Goal: Task Accomplishment & Management: Use online tool/utility

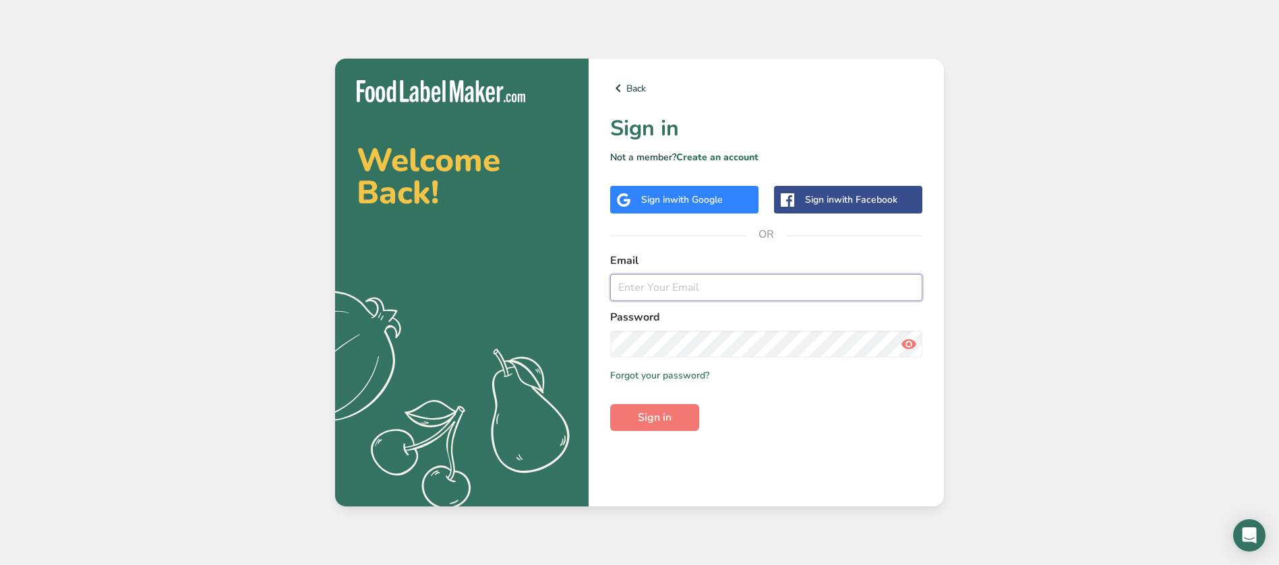
type input "[EMAIL_ADDRESS][PERSON_NAME][DOMAIN_NAME]"
click at [710, 202] on span "with Google" at bounding box center [696, 199] width 53 height 13
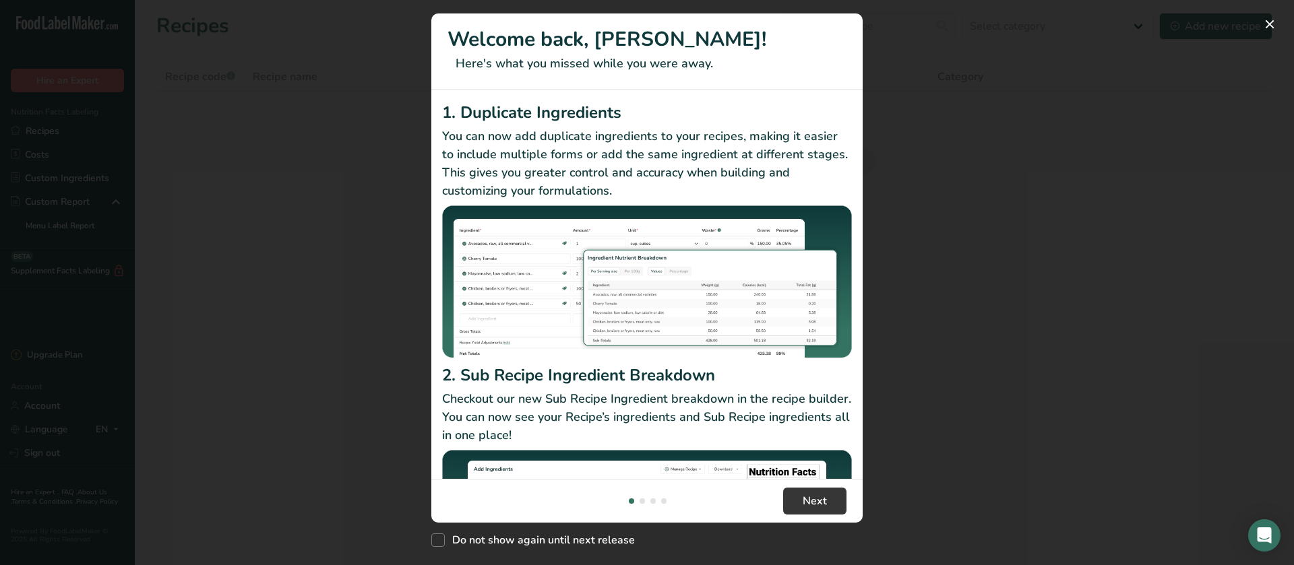
click at [977, 339] on div "New Features" at bounding box center [647, 282] width 1294 height 565
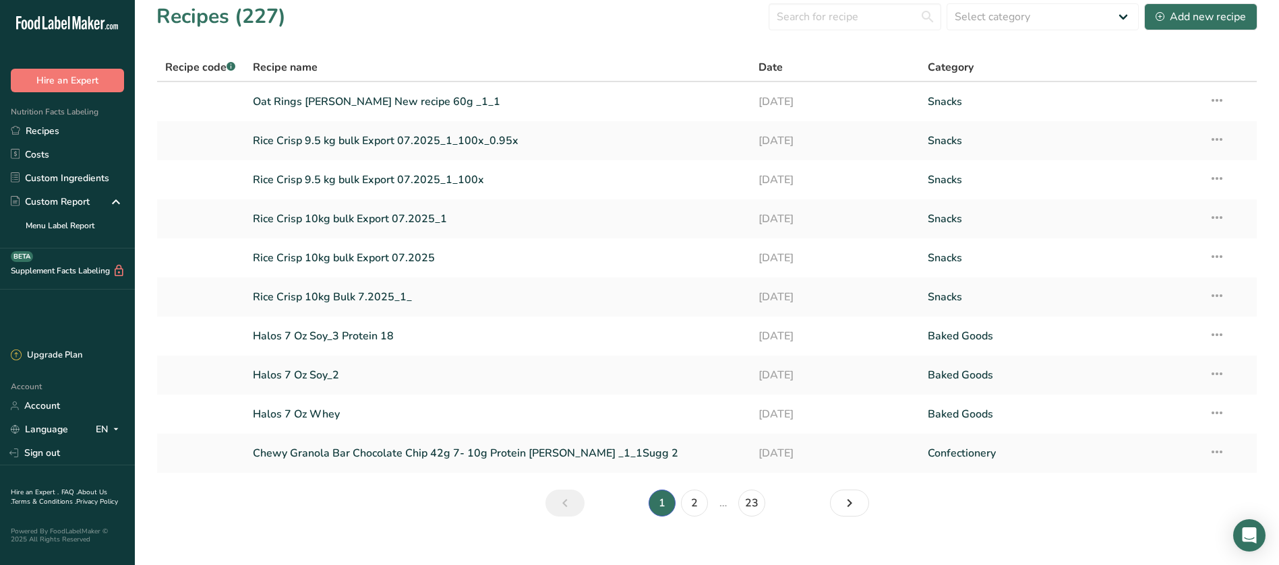
scroll to position [26, 0]
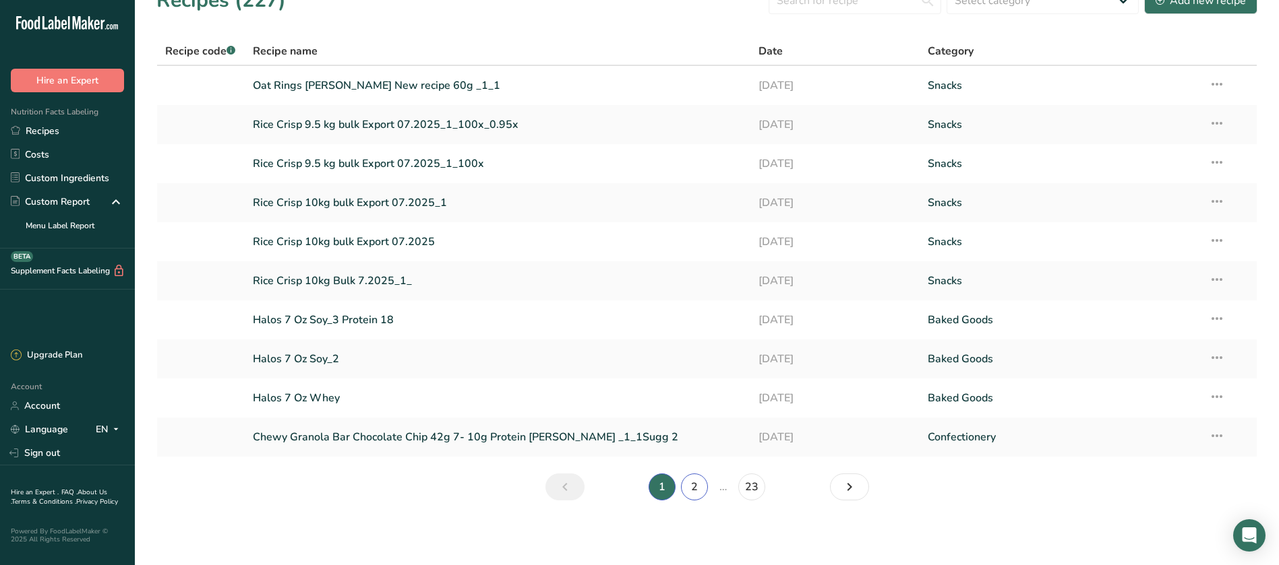
click at [701, 491] on link "2" at bounding box center [694, 487] width 27 height 27
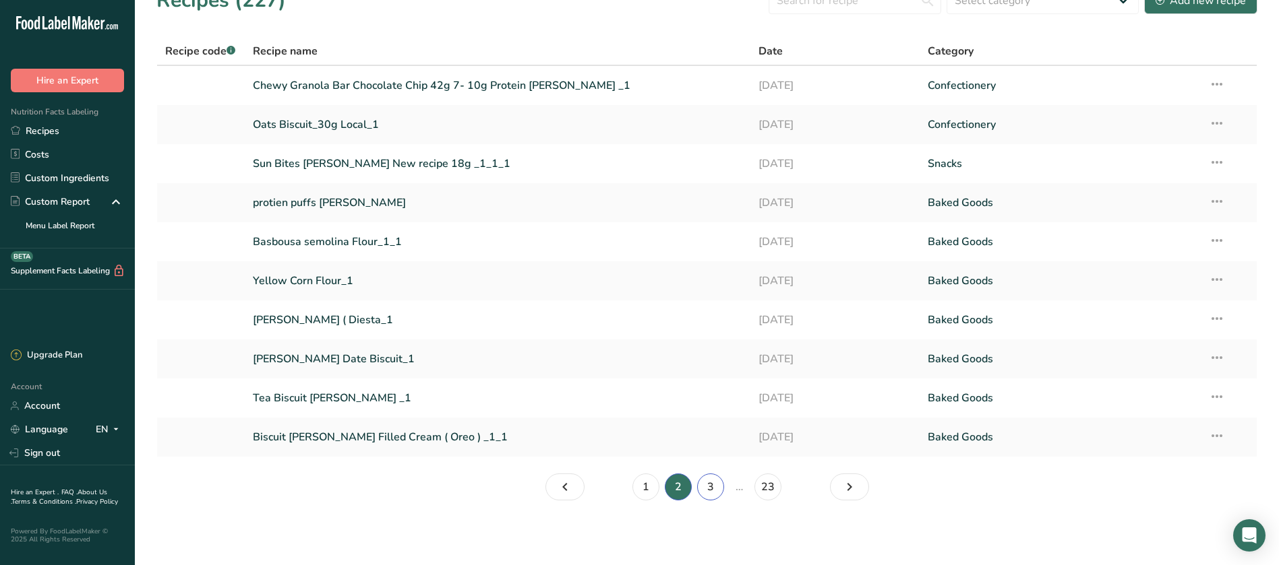
click at [720, 490] on link "3" at bounding box center [710, 487] width 27 height 27
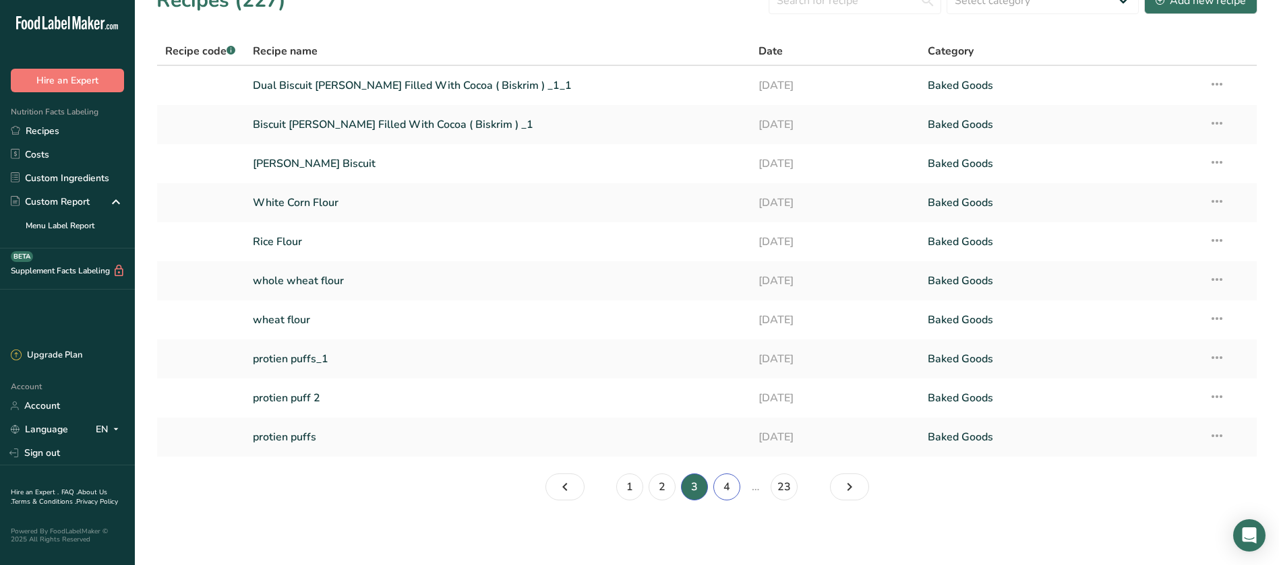
click at [720, 490] on link "4" at bounding box center [726, 487] width 27 height 27
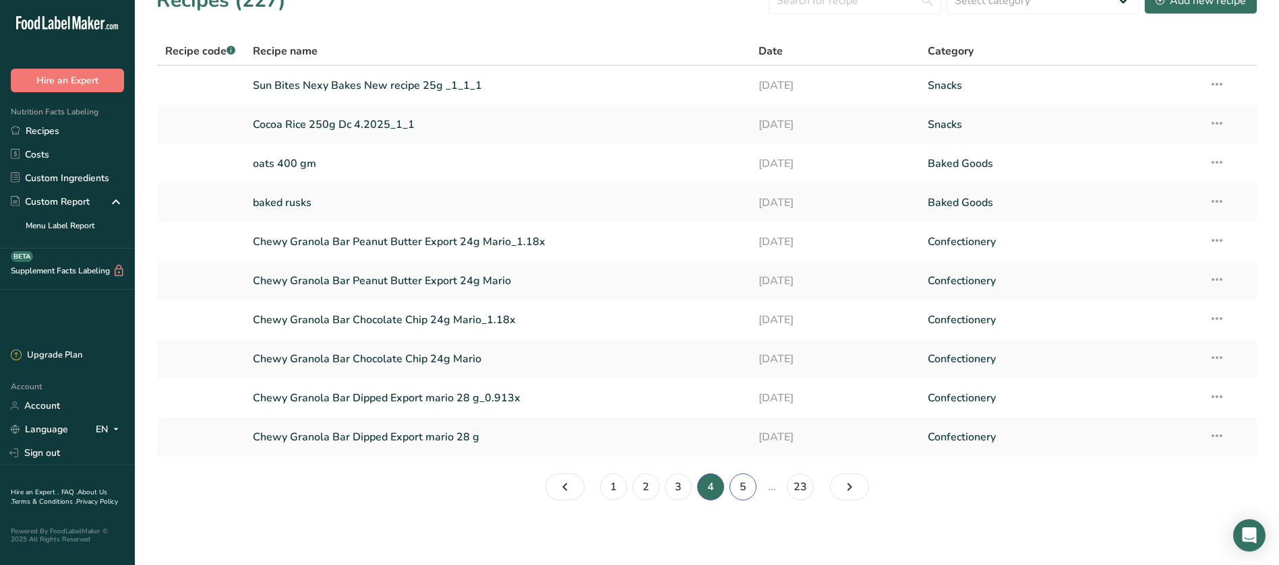
click at [733, 490] on link "5" at bounding box center [742, 487] width 27 height 27
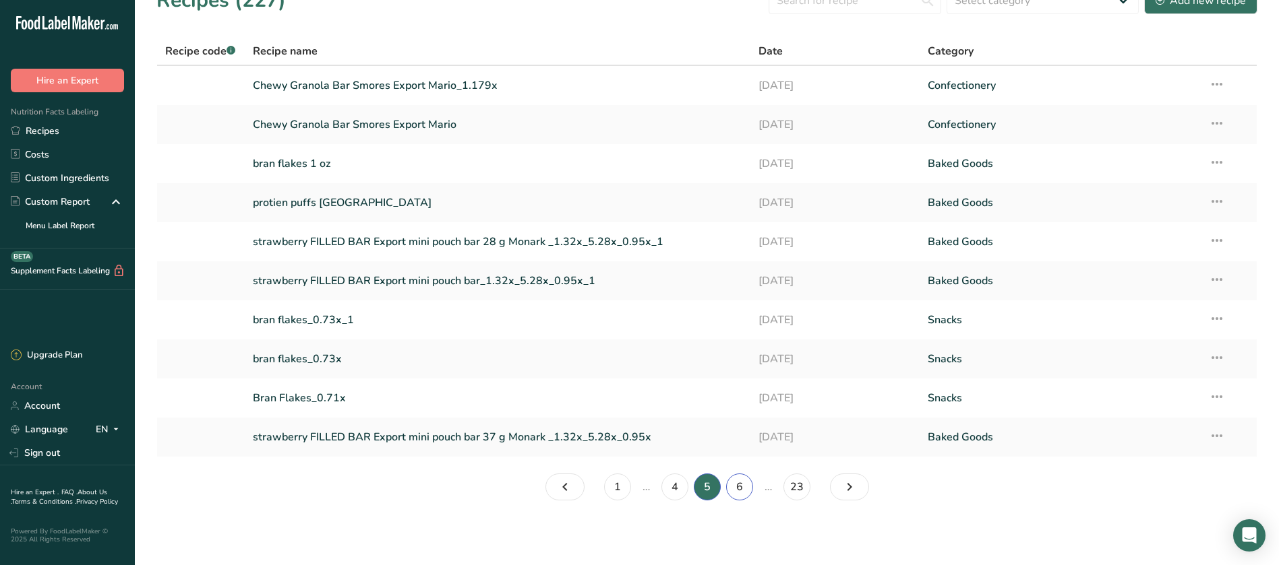
click at [739, 485] on link "6" at bounding box center [739, 487] width 27 height 27
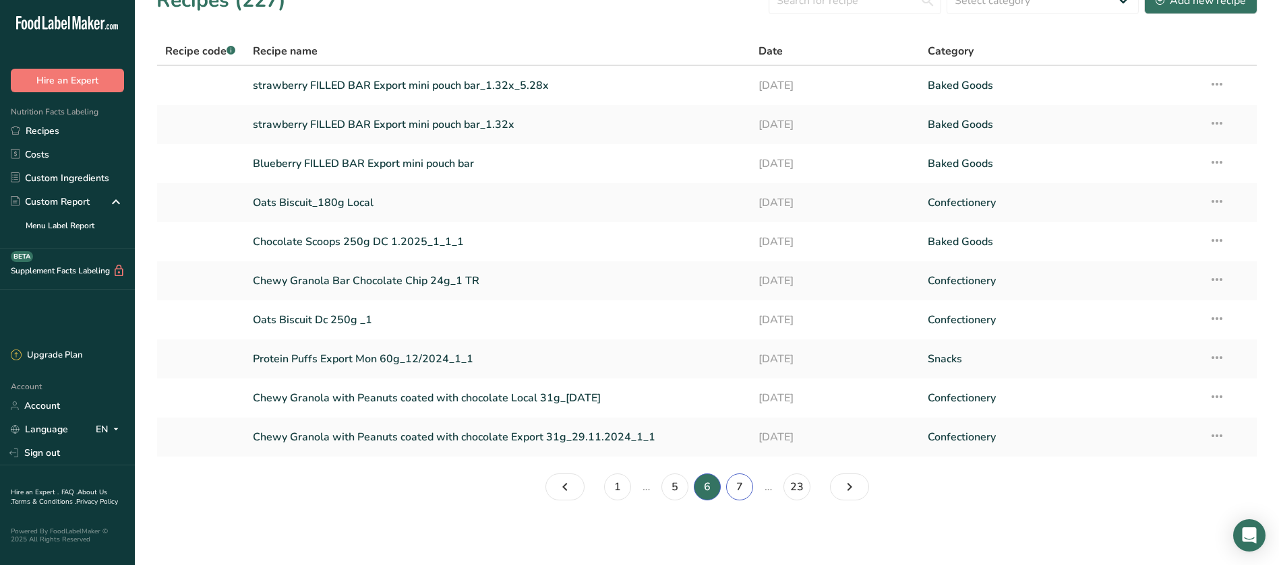
click at [747, 486] on link "7" at bounding box center [739, 487] width 27 height 27
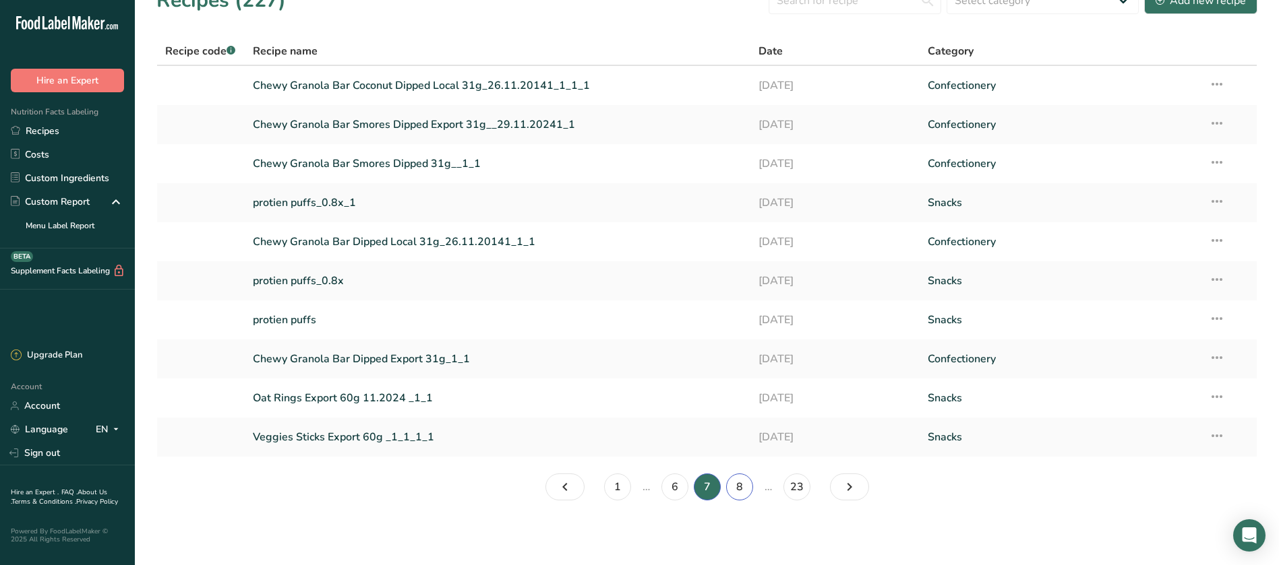
click at [746, 485] on link "8" at bounding box center [739, 487] width 27 height 27
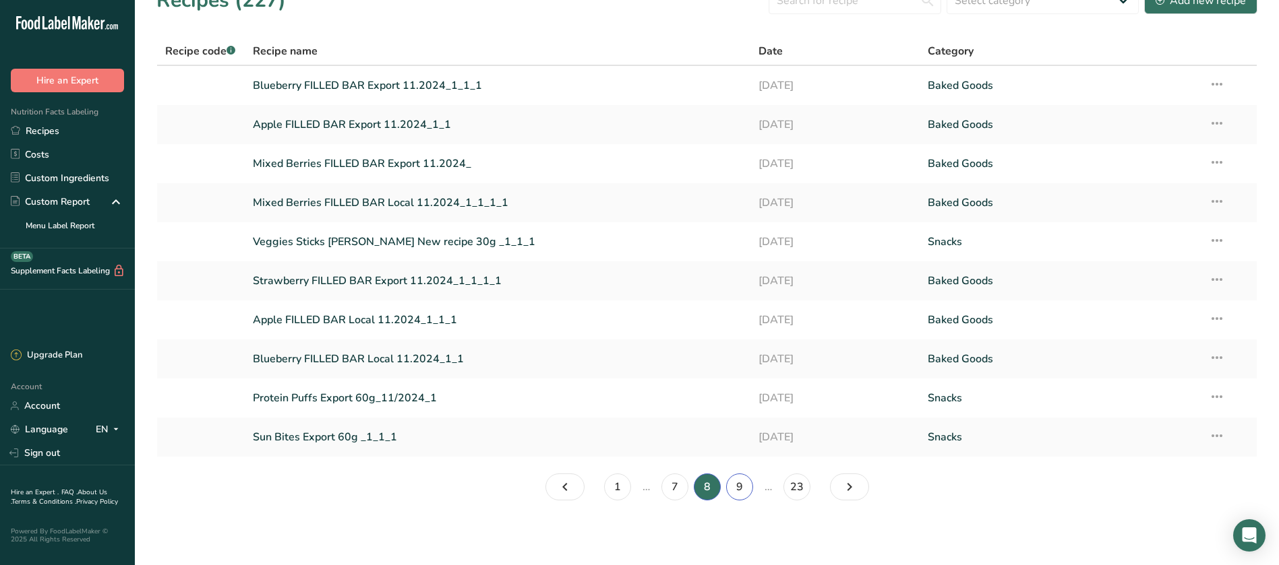
click at [743, 485] on link "9" at bounding box center [739, 487] width 27 height 27
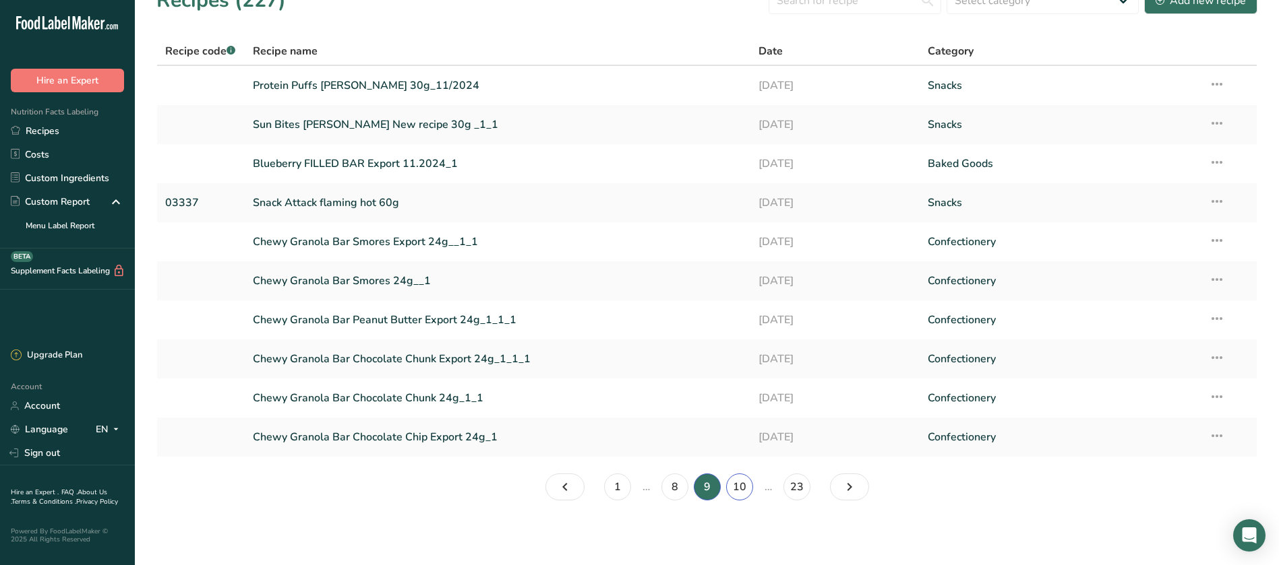
click at [742, 483] on link "10" at bounding box center [739, 487] width 27 height 27
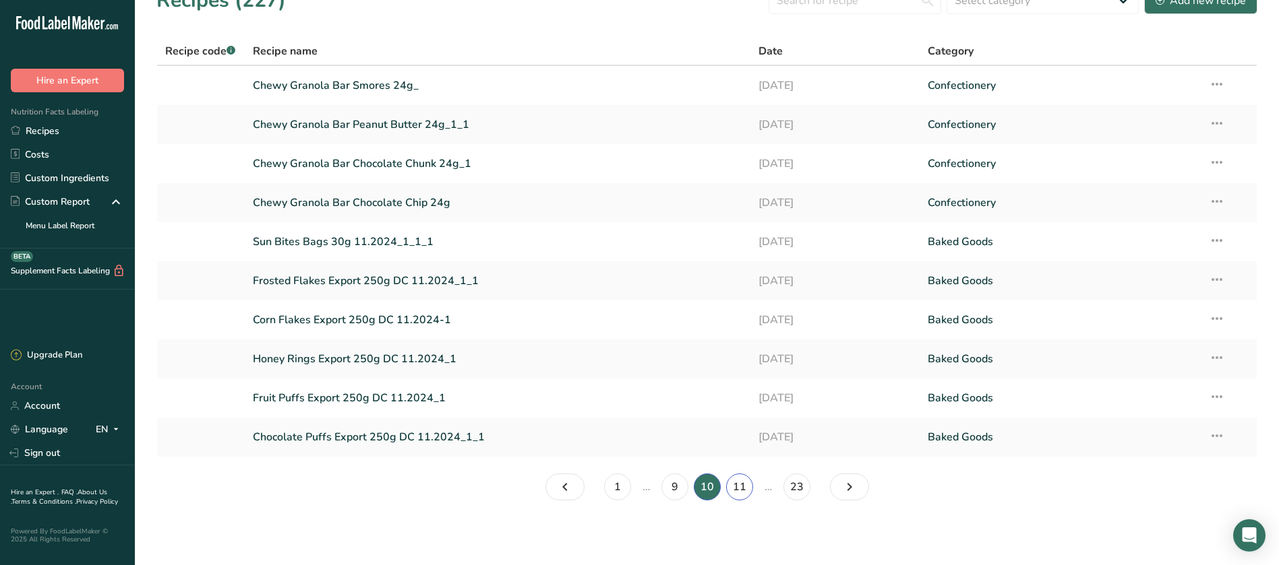
click at [742, 483] on link "11" at bounding box center [739, 487] width 27 height 27
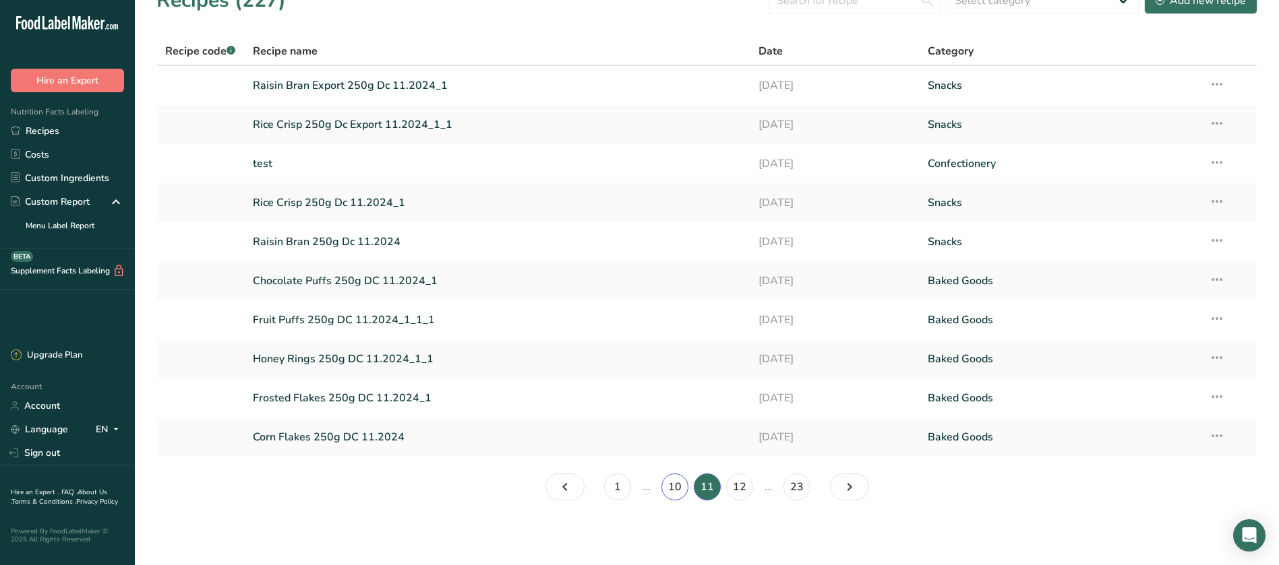
click at [683, 484] on link "10" at bounding box center [674, 487] width 27 height 27
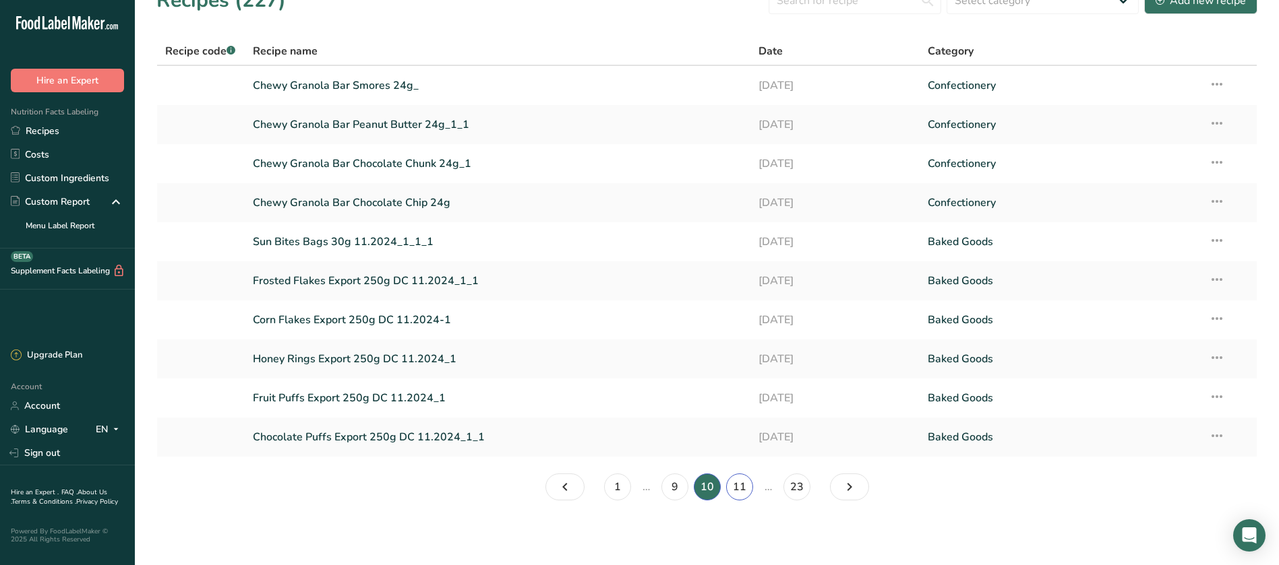
click at [745, 487] on link "11" at bounding box center [739, 487] width 27 height 27
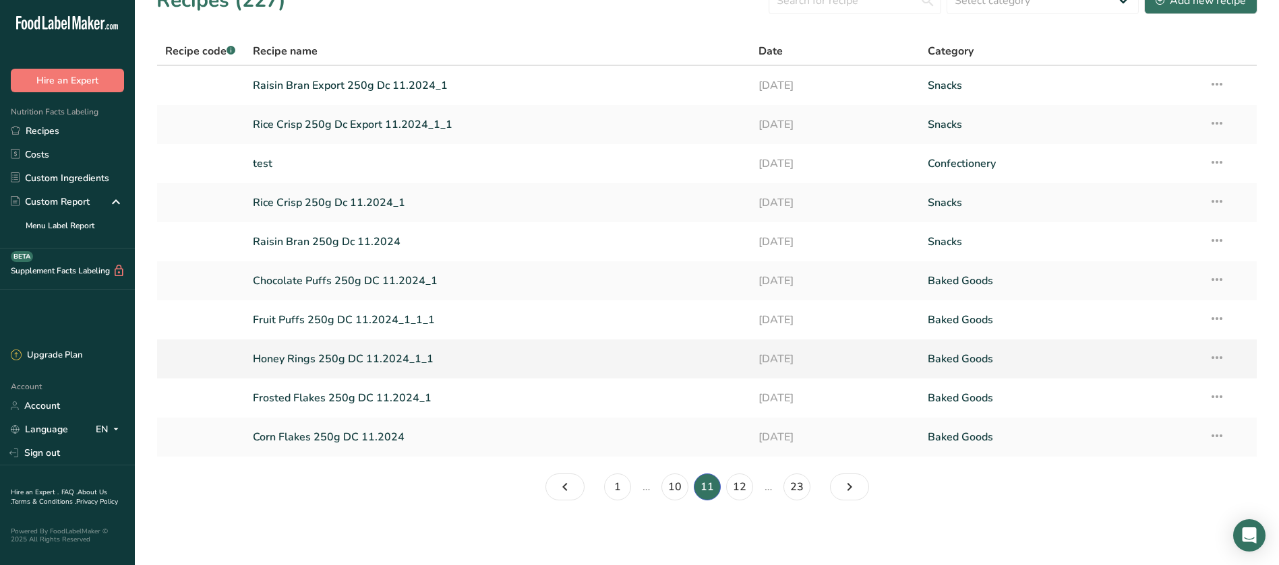
click at [404, 364] on link "Honey Rings 250g DC 11.2024_1_1" at bounding box center [498, 359] width 490 height 28
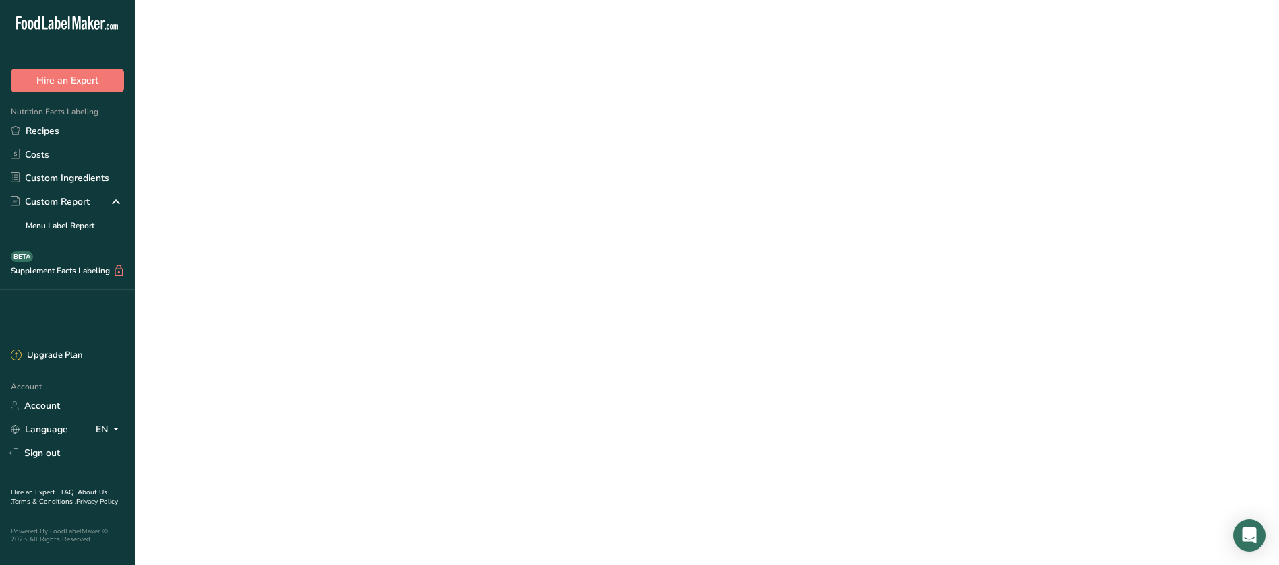
click at [404, 364] on link "Honey Rings 250g DC 11.2024_1_1" at bounding box center [498, 359] width 490 height 28
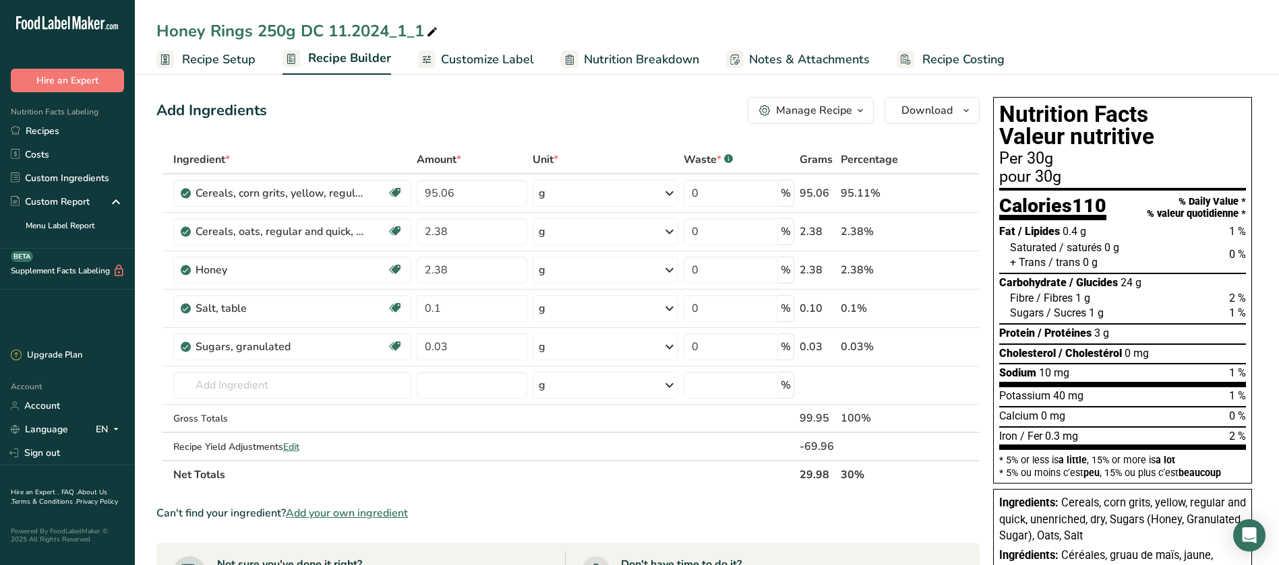
click at [520, 61] on span "Customize Label" at bounding box center [487, 60] width 93 height 18
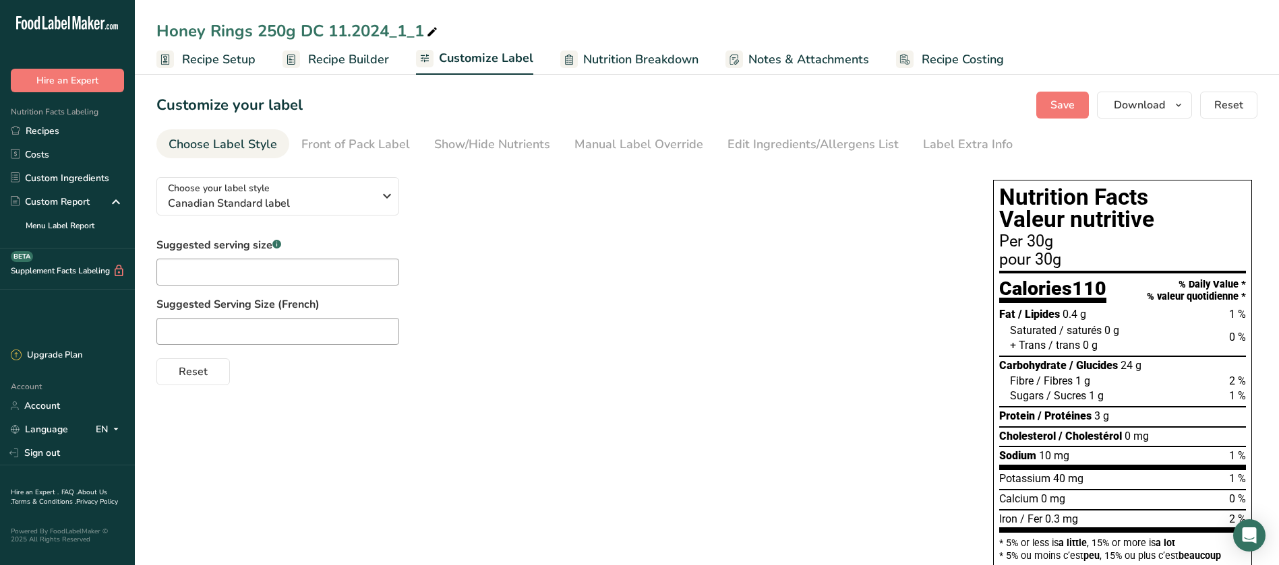
click at [330, 67] on span "Recipe Builder" at bounding box center [348, 60] width 81 height 18
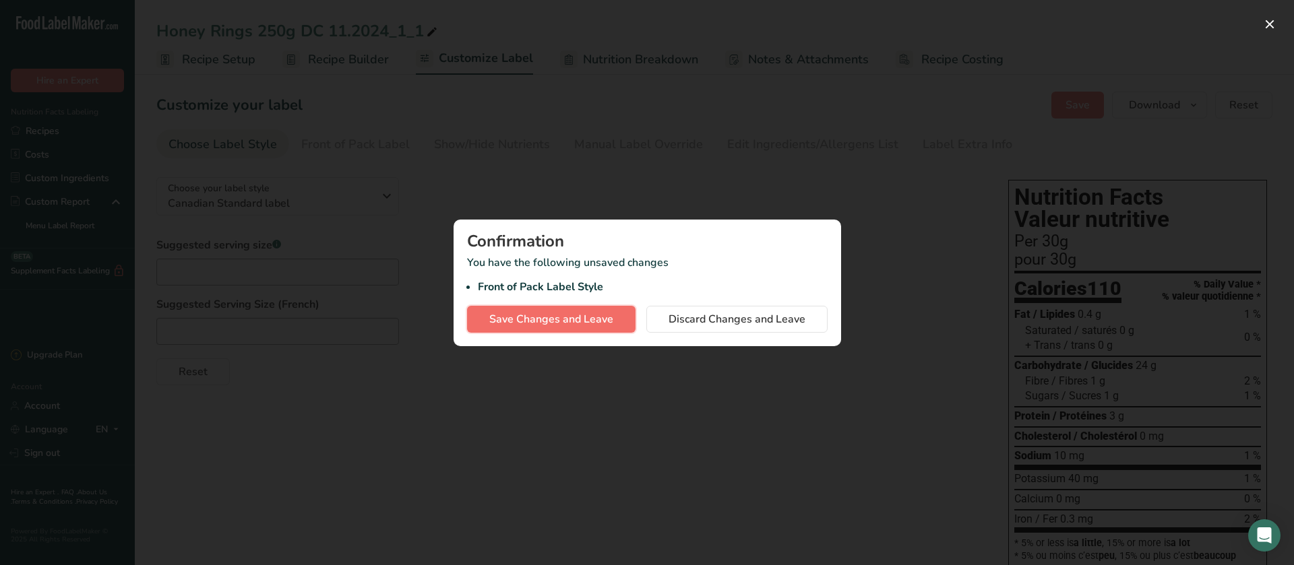
click at [606, 323] on span "Save Changes and Leave" at bounding box center [551, 319] width 124 height 16
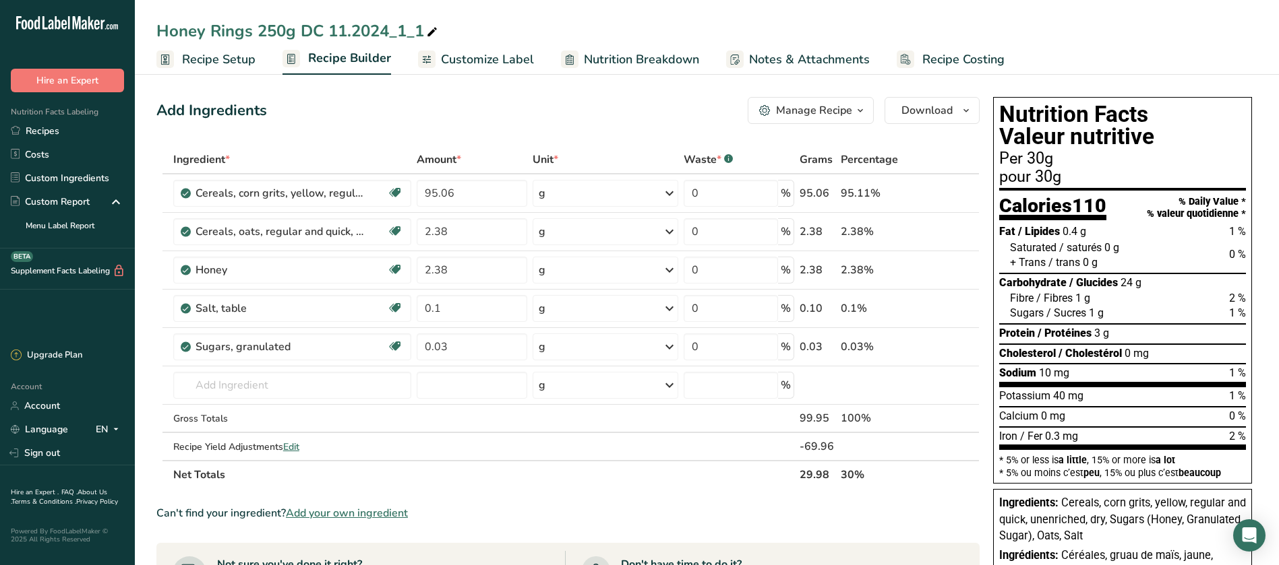
click at [869, 106] on button "Manage Recipe" at bounding box center [810, 110] width 126 height 27
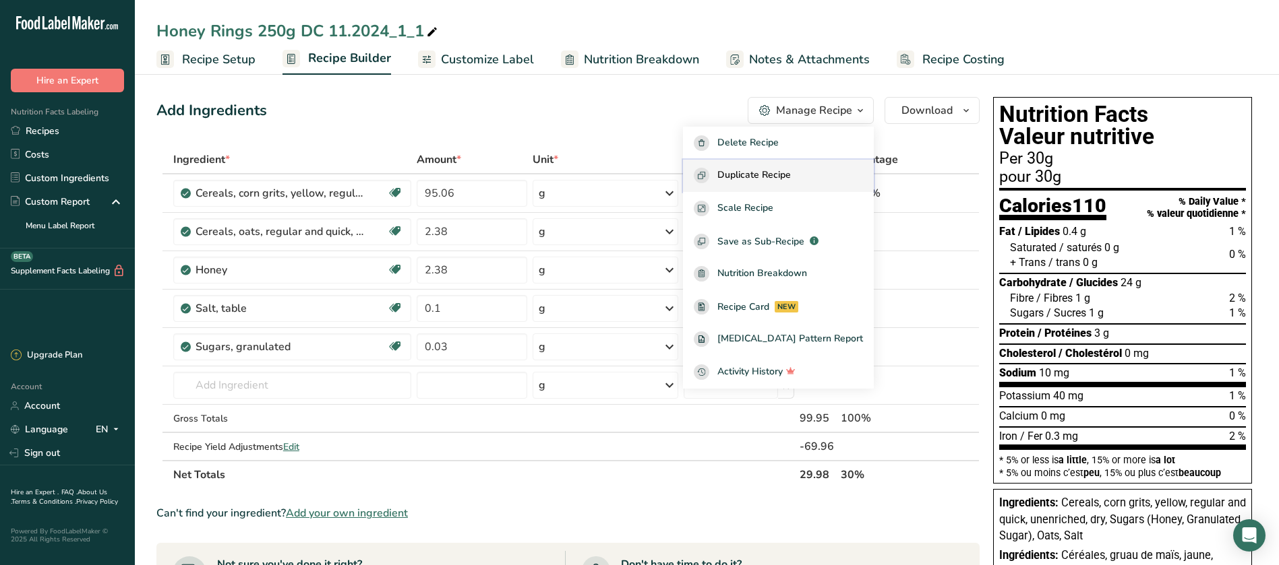
click at [785, 174] on span "Duplicate Recipe" at bounding box center [753, 176] width 73 height 16
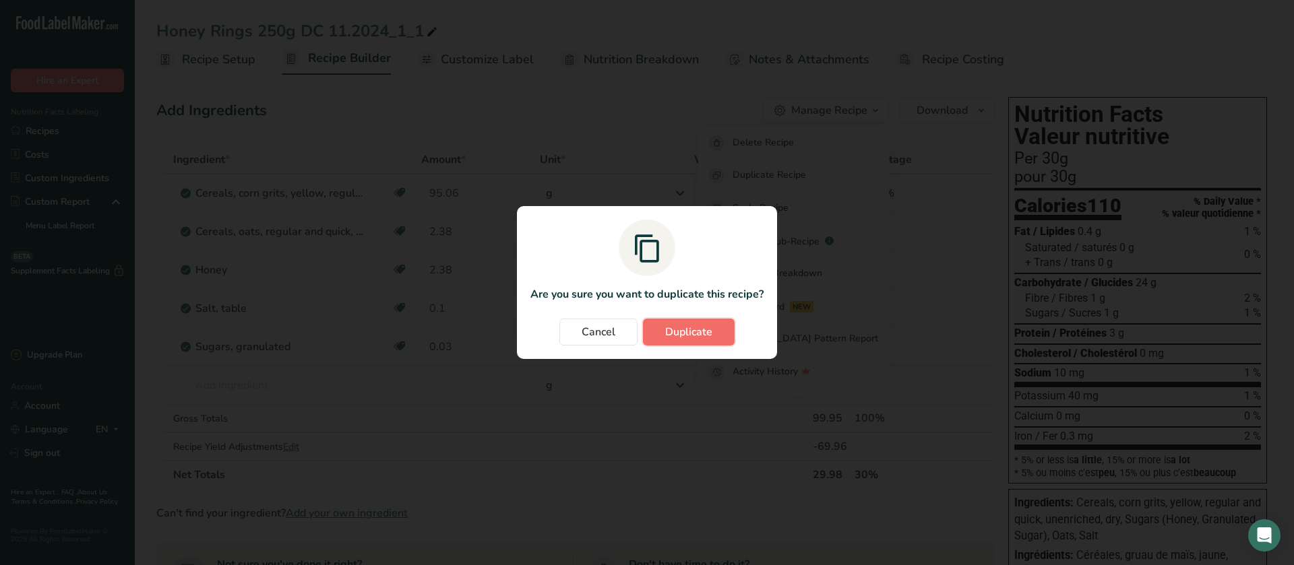
click at [685, 332] on span "Duplicate" at bounding box center [688, 332] width 47 height 16
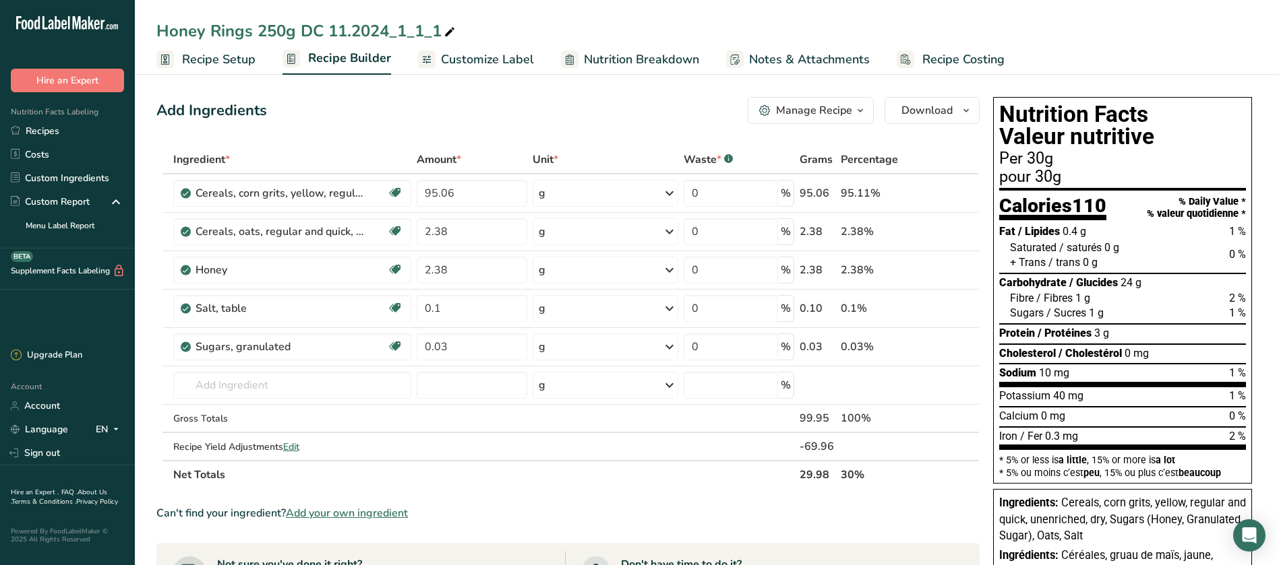
click at [399, 30] on div "Honey Rings 250g DC 11.2024_1_1_1" at bounding box center [306, 31] width 301 height 24
drag, startPoint x: 333, startPoint y: 28, endPoint x: 351, endPoint y: 30, distance: 18.2
click at [351, 30] on input "Honey Rings 250g DC 11.2024_1_1_1" at bounding box center [706, 31] width 1101 height 24
click at [379, 29] on input "Honey Rings 250g DC 8.2024_1_1_1" at bounding box center [706, 31] width 1101 height 24
click at [384, 29] on input "Honey Rings 250g DC 8.2024_1_1_1" at bounding box center [706, 31] width 1101 height 24
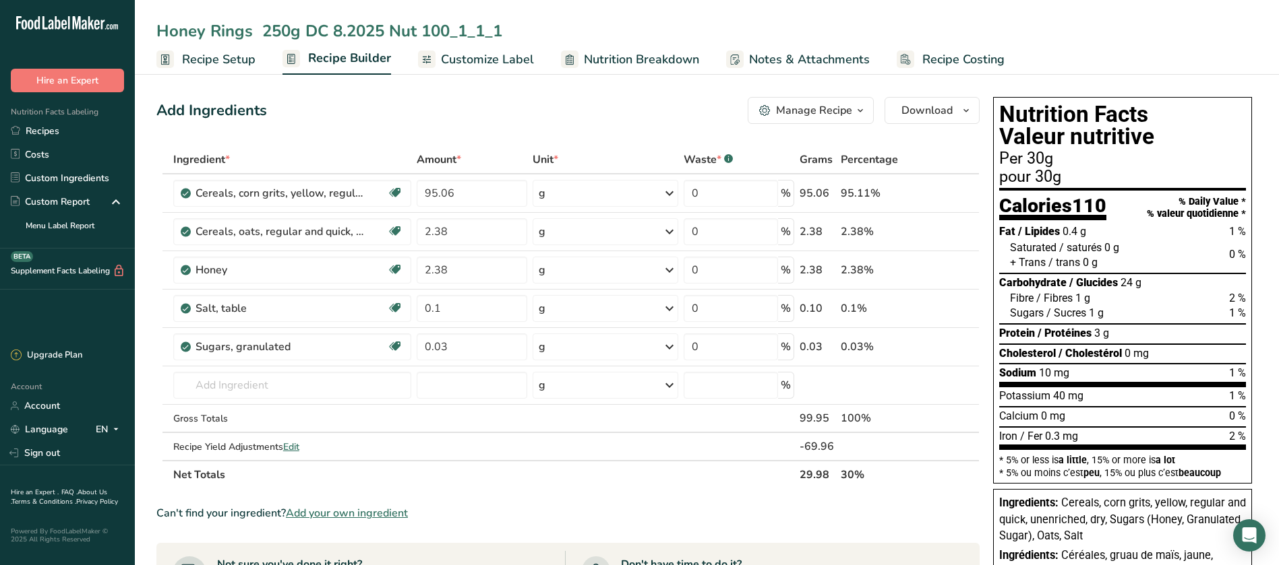
type input "Honey Rings 250g DC 8.2025 Nut 100_1_1_1"
click at [631, 106] on div "Add Ingredients Manage Recipe Delete Recipe Duplicate Recipe Scale Recipe Save …" at bounding box center [567, 110] width 823 height 27
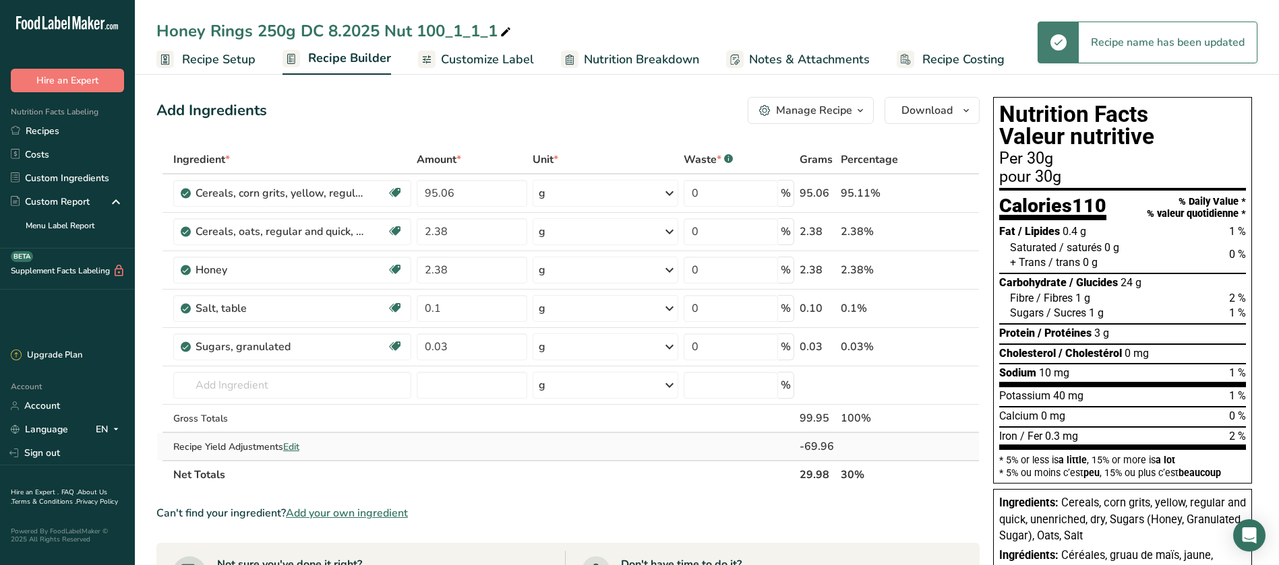
click at [283, 446] on div "Recipe Yield Adjustments Edit" at bounding box center [292, 447] width 239 height 14
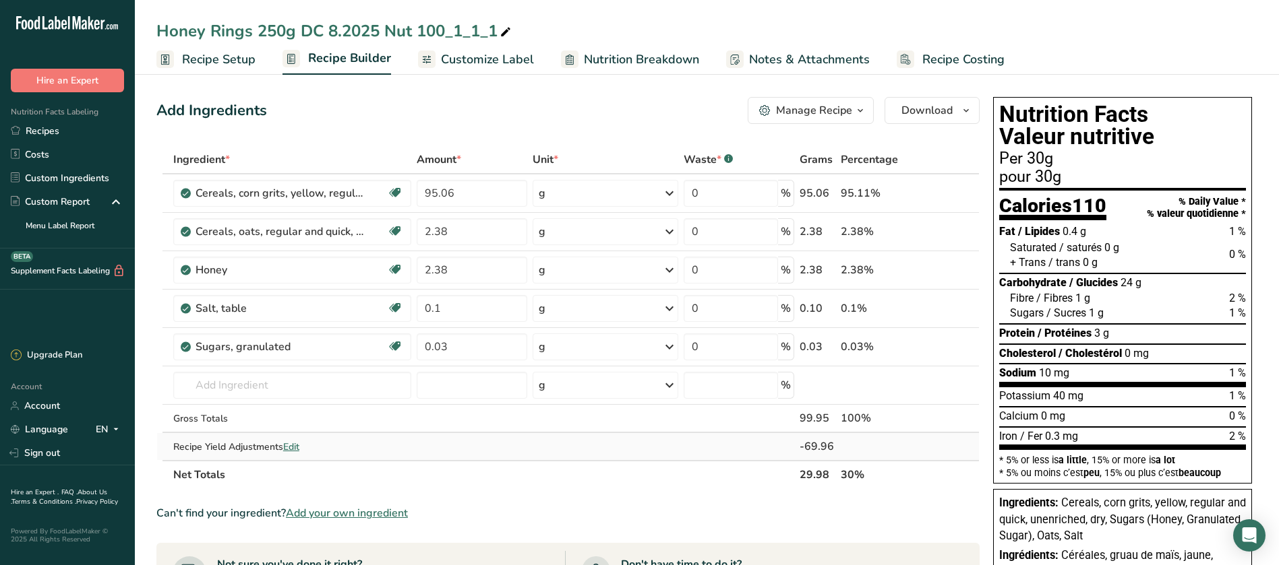
click at [296, 448] on span "Edit" at bounding box center [291, 447] width 16 height 13
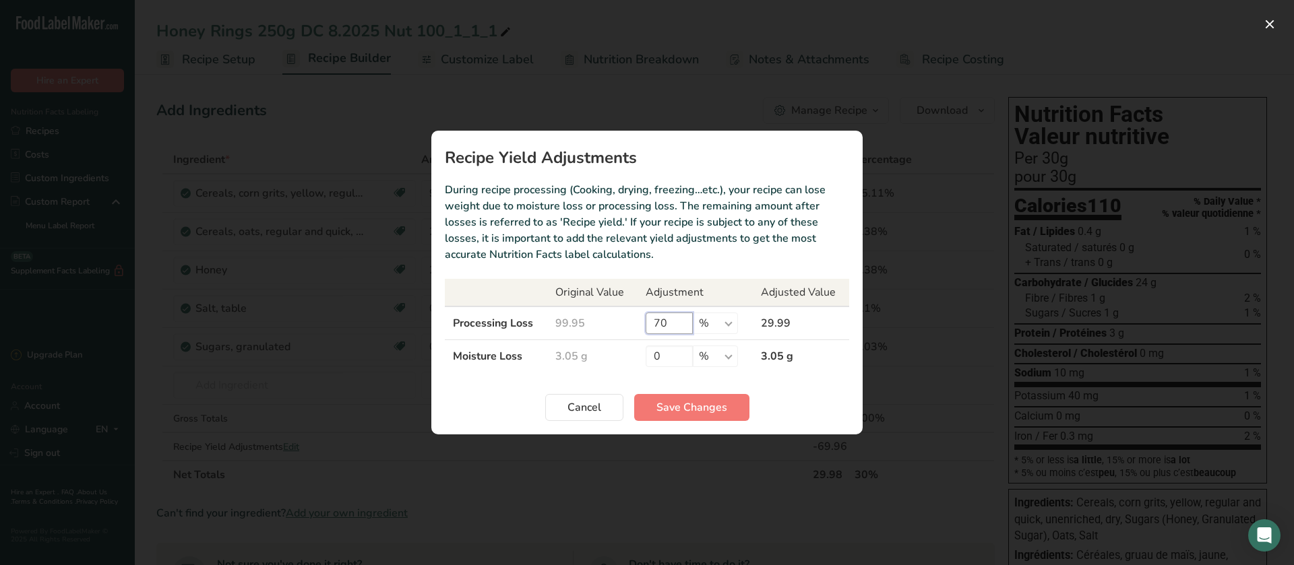
drag, startPoint x: 681, startPoint y: 319, endPoint x: 638, endPoint y: 326, distance: 44.3
click at [638, 326] on td "70 % g kg mg mcg lb oz" at bounding box center [695, 324] width 115 height 34
type input "0"
click at [939, 313] on div "Recipe yield modal" at bounding box center [647, 282] width 1294 height 565
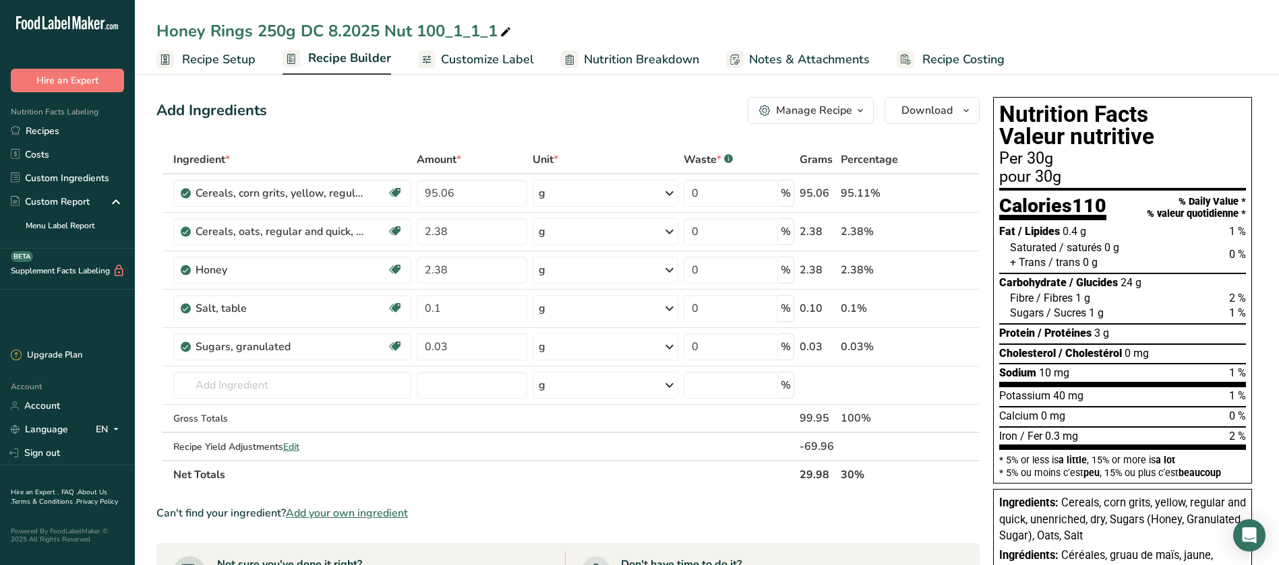
click at [373, 66] on span "Recipe Builder" at bounding box center [349, 58] width 83 height 18
click at [209, 57] on span "Recipe Setup" at bounding box center [218, 60] width 73 height 18
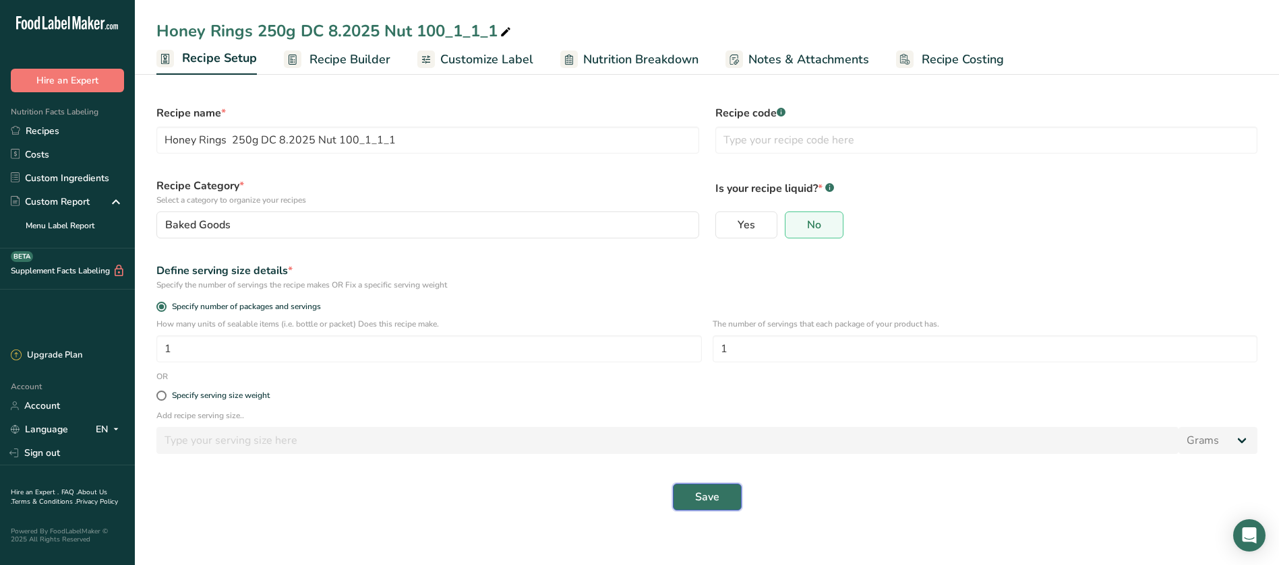
click at [702, 499] on span "Save" at bounding box center [707, 497] width 24 height 16
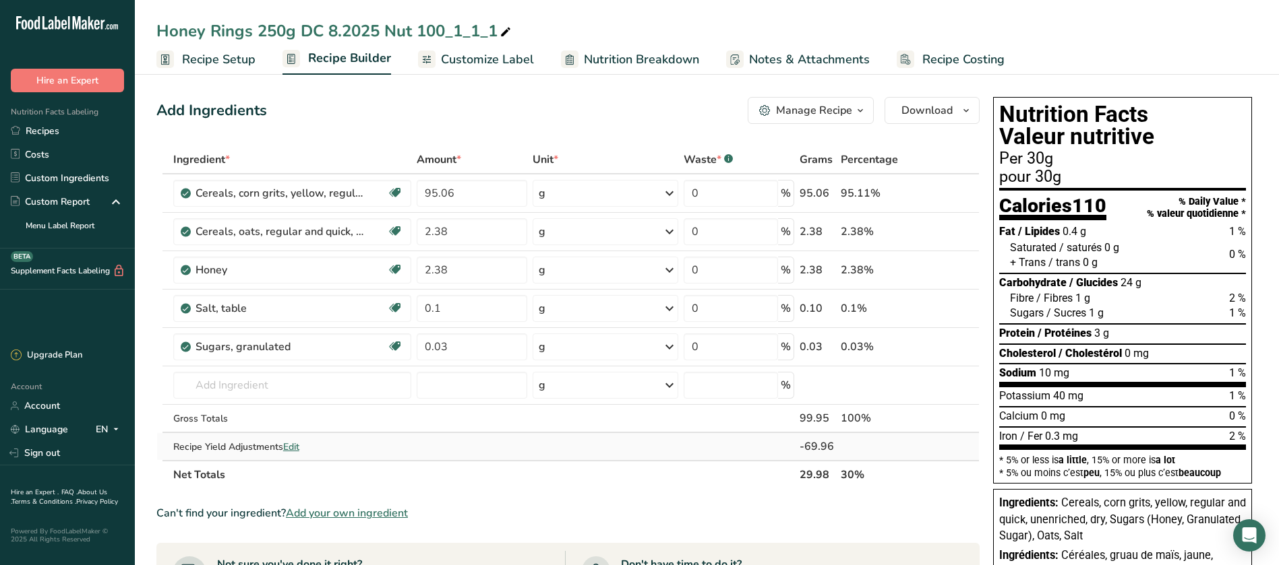
click at [297, 450] on span "Edit" at bounding box center [291, 447] width 16 height 13
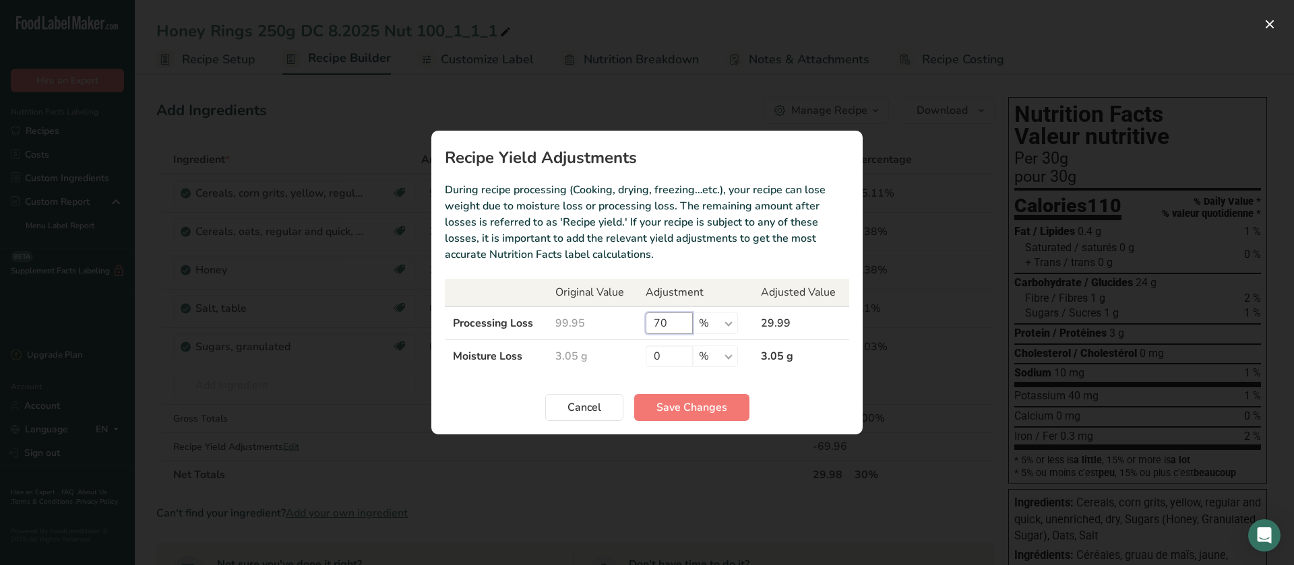
drag, startPoint x: 673, startPoint y: 326, endPoint x: 642, endPoint y: 324, distance: 31.7
click at [642, 324] on td "70 % g kg mg mcg lb oz" at bounding box center [695, 324] width 115 height 34
type input "1"
type input "0"
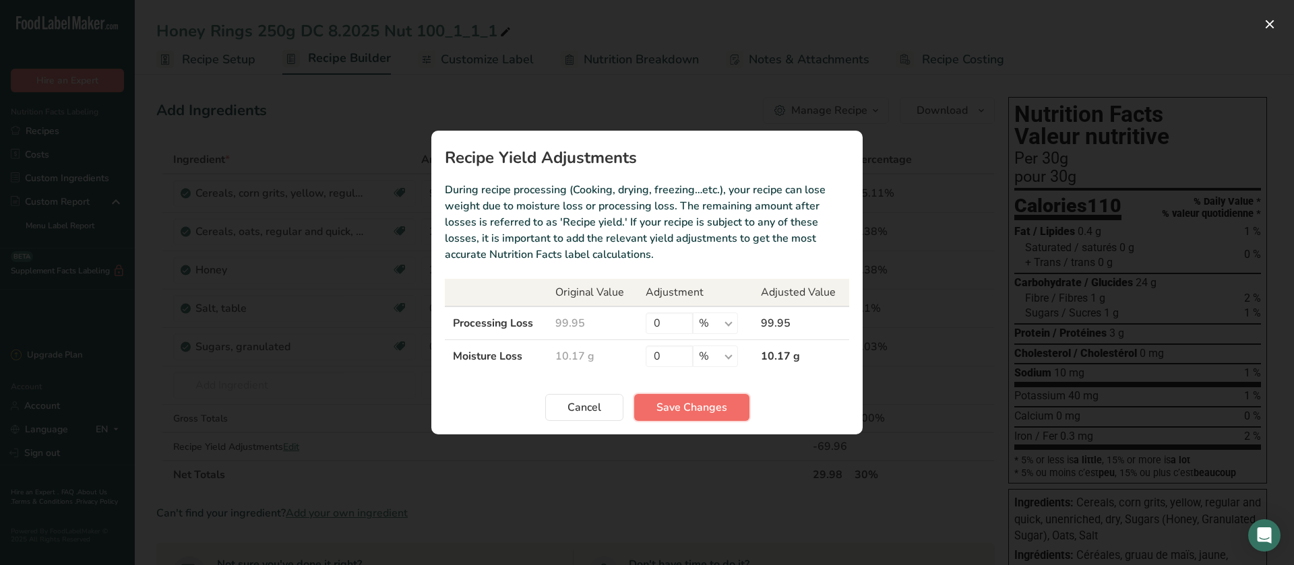
click at [677, 408] on span "Save Changes" at bounding box center [691, 408] width 71 height 16
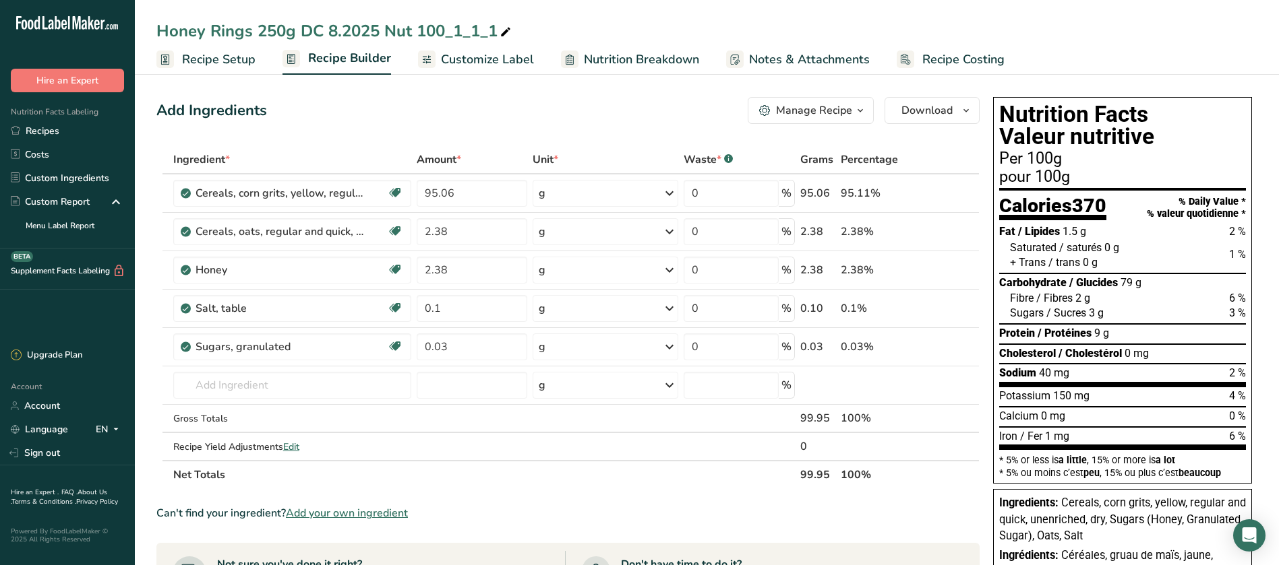
click at [239, 65] on span "Recipe Setup" at bounding box center [218, 60] width 73 height 18
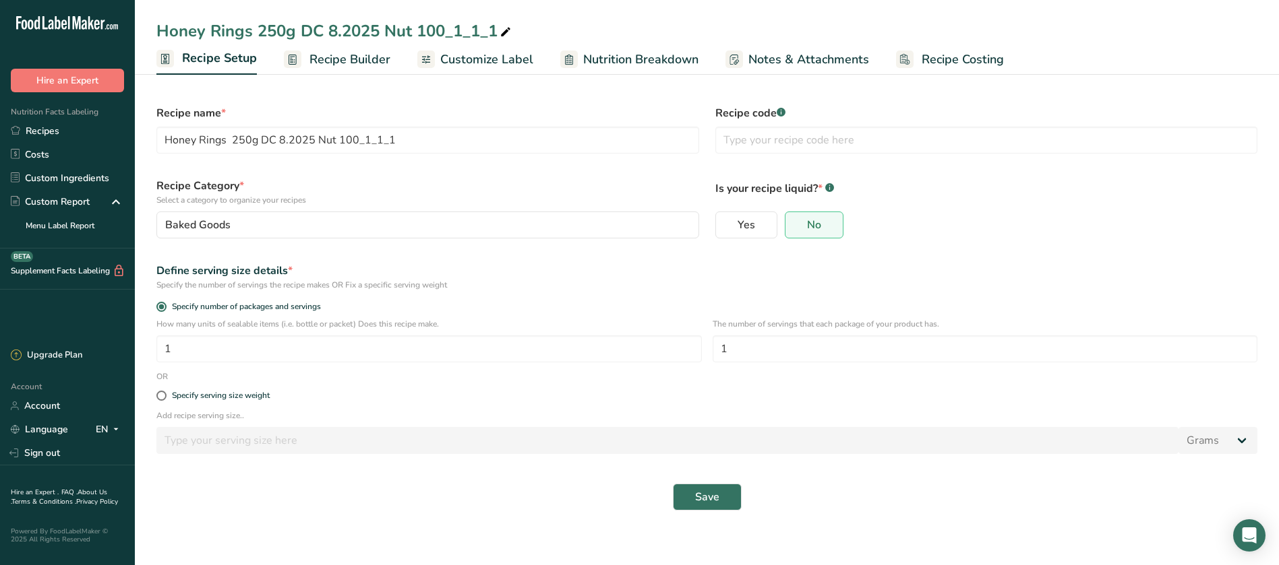
click at [481, 58] on span "Customize Label" at bounding box center [486, 60] width 93 height 18
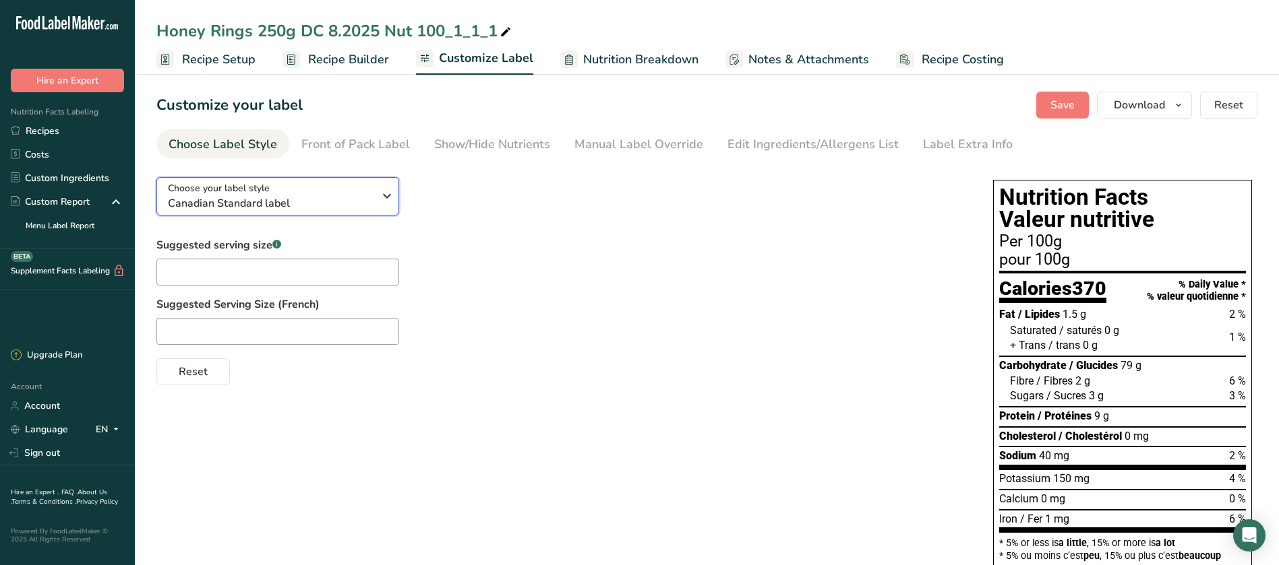
click at [387, 187] on icon "button" at bounding box center [387, 196] width 16 height 24
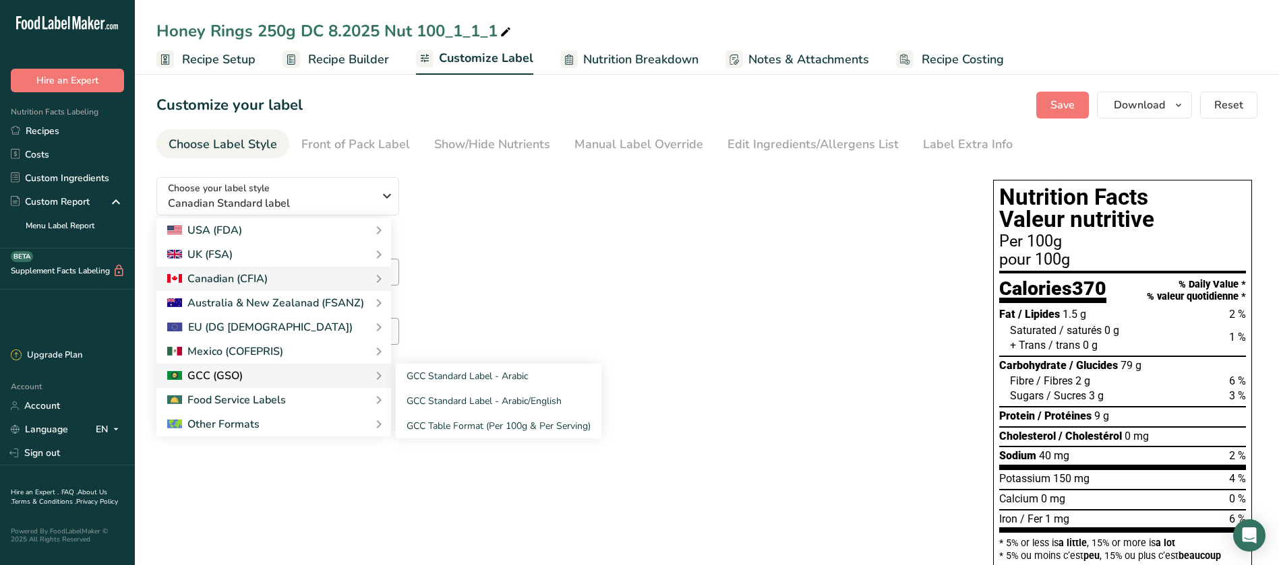
click at [237, 379] on div "GCC (GSO)" at bounding box center [204, 376] width 75 height 16
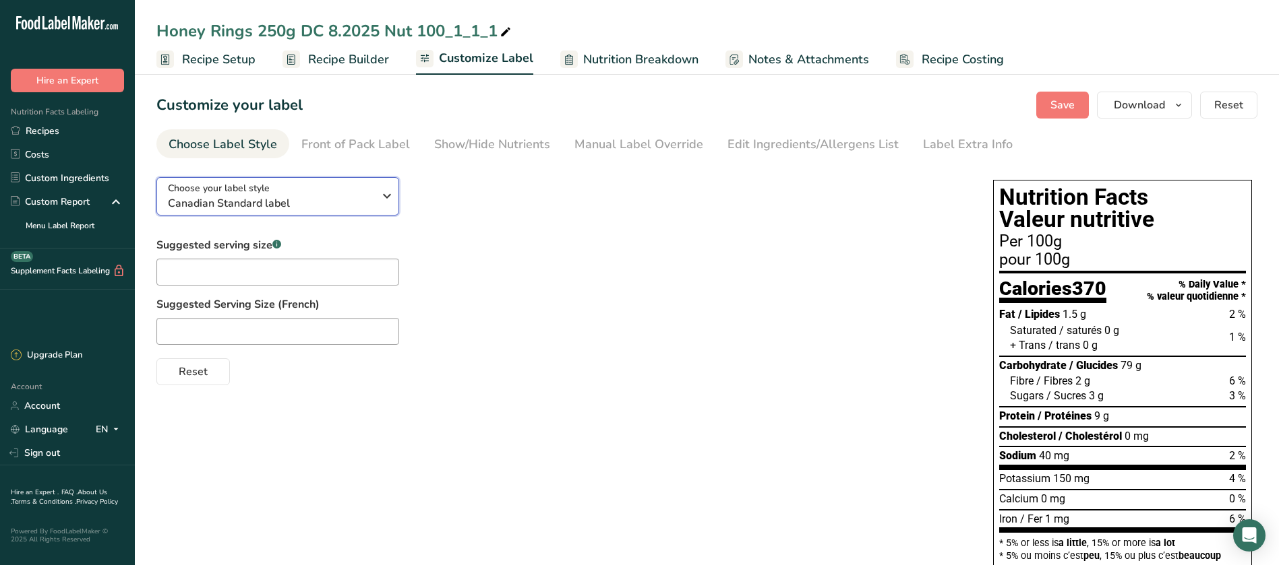
click at [381, 191] on icon "button" at bounding box center [387, 196] width 16 height 24
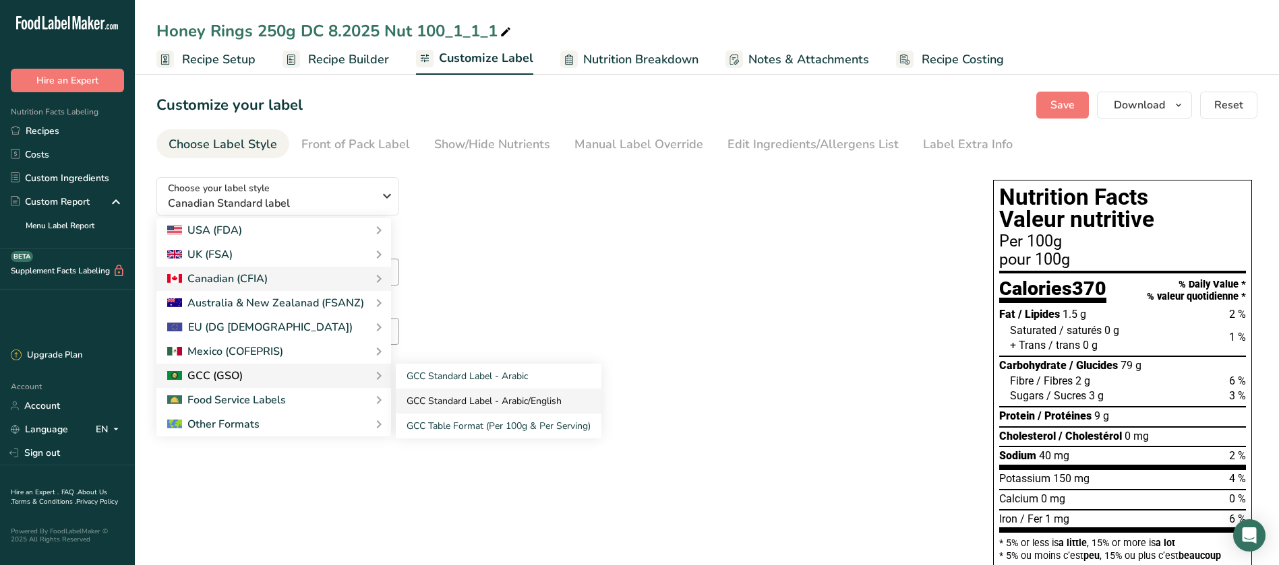
click at [522, 398] on link "GCC Standard Label - Arabic/English" at bounding box center [499, 401] width 206 height 25
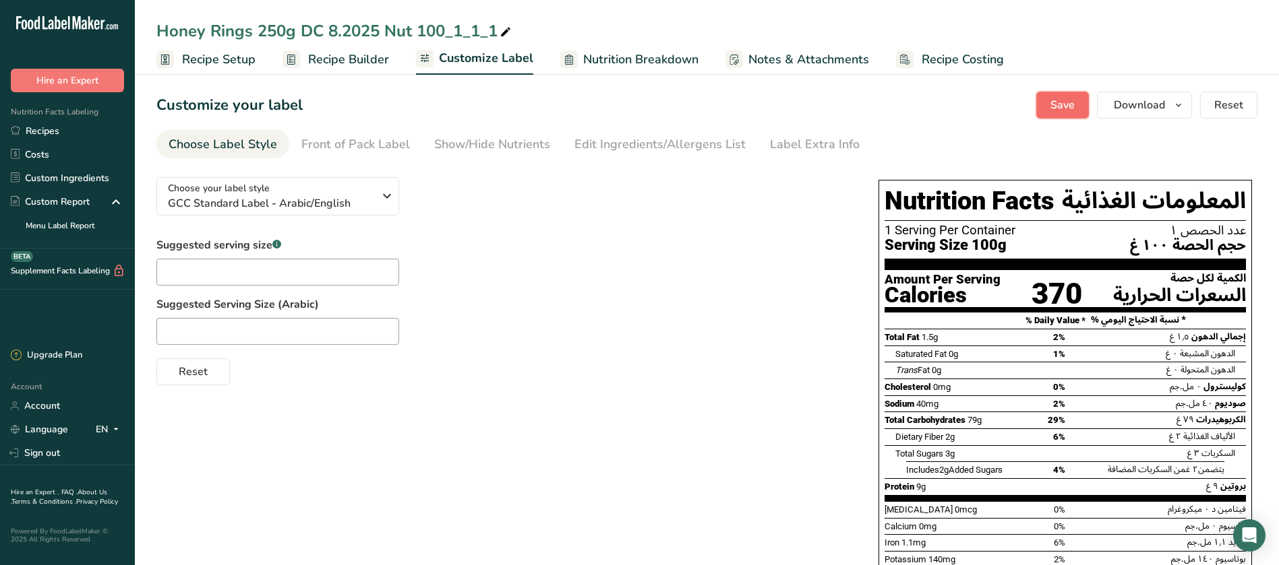
click at [1076, 106] on button "Save" at bounding box center [1062, 105] width 53 height 27
click at [1153, 109] on span "Download" at bounding box center [1138, 105] width 51 height 16
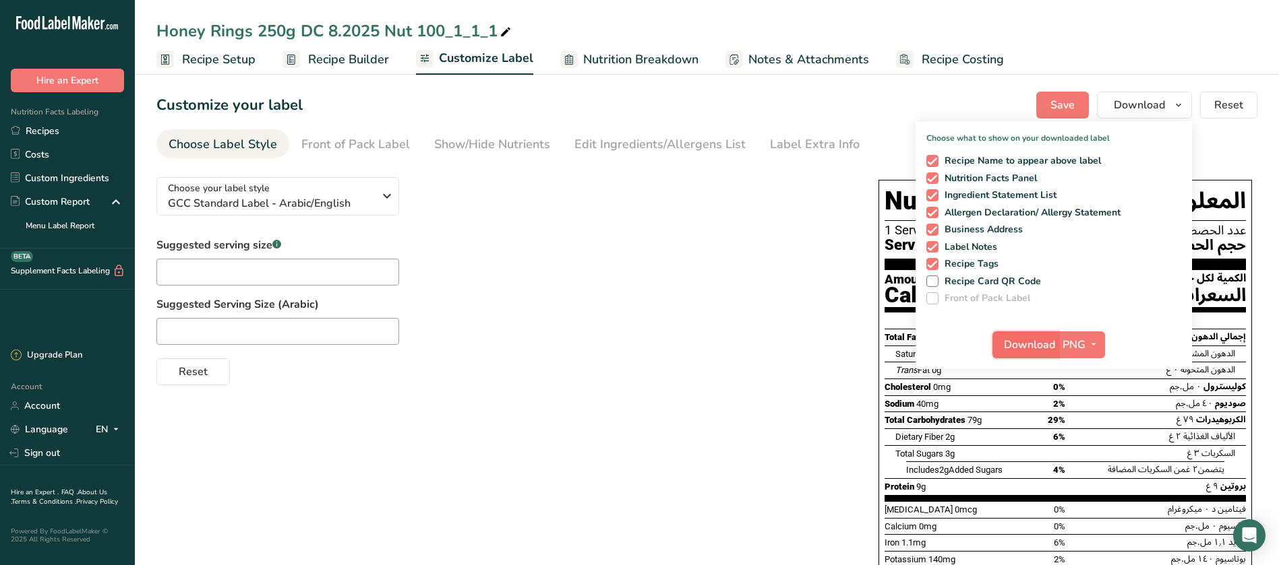
click at [1022, 350] on span "Download" at bounding box center [1029, 345] width 51 height 16
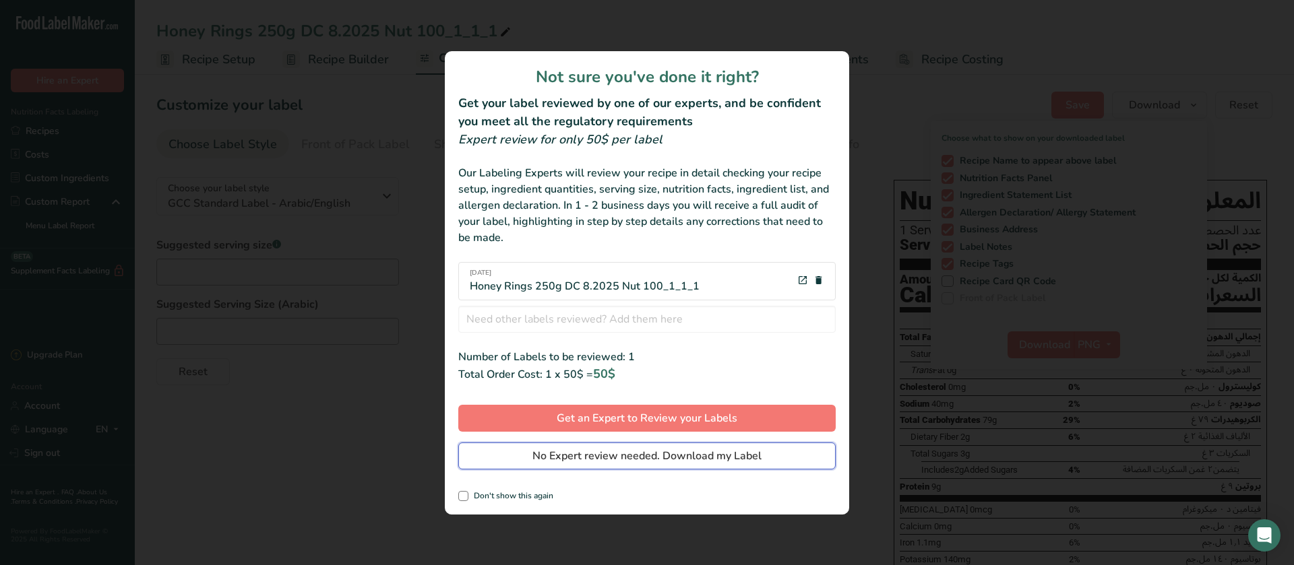
click at [613, 460] on span "No Expert review needed. Download my Label" at bounding box center [646, 456] width 229 height 16
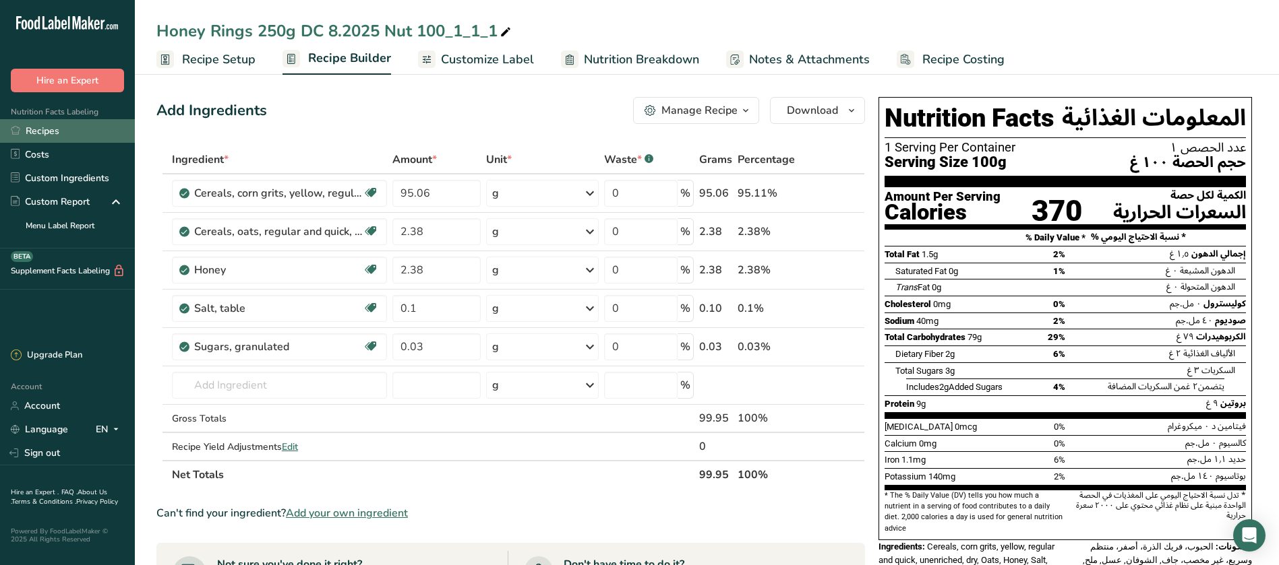
click at [67, 124] on link "Recipes" at bounding box center [67, 131] width 135 height 24
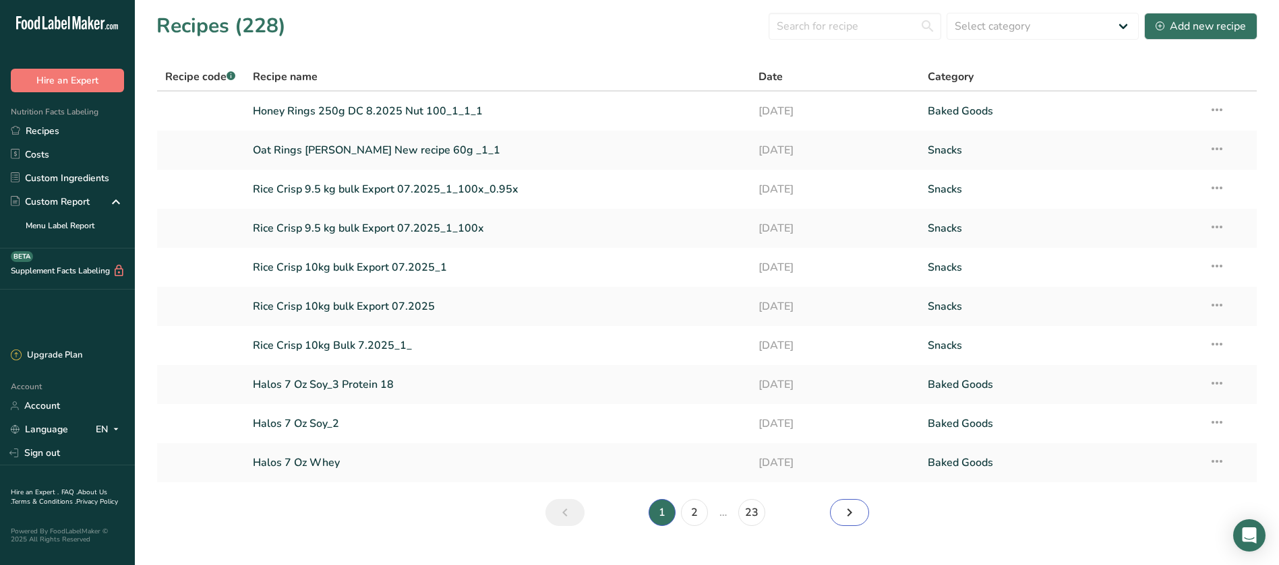
click at [855, 516] on icon "Next page" at bounding box center [849, 513] width 16 height 24
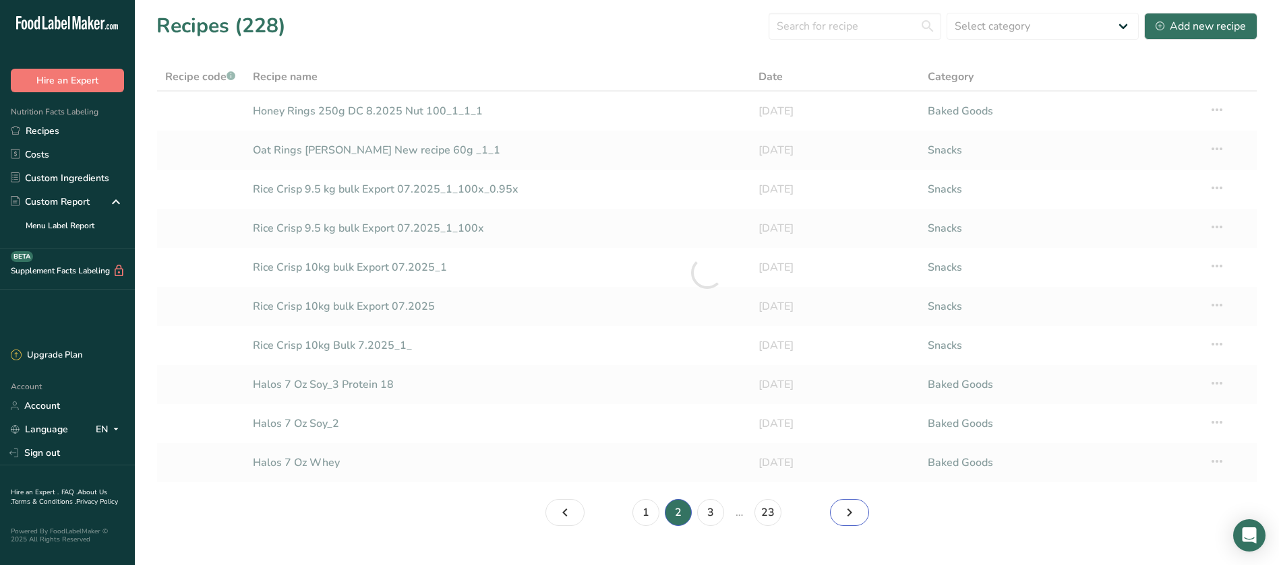
click at [855, 516] on icon "Page 3." at bounding box center [849, 513] width 16 height 24
click at [855, 516] on icon "Page 4." at bounding box center [849, 513] width 16 height 24
click at [855, 516] on icon "Page 5." at bounding box center [849, 513] width 16 height 24
click at [855, 516] on icon "Page 7." at bounding box center [849, 513] width 16 height 24
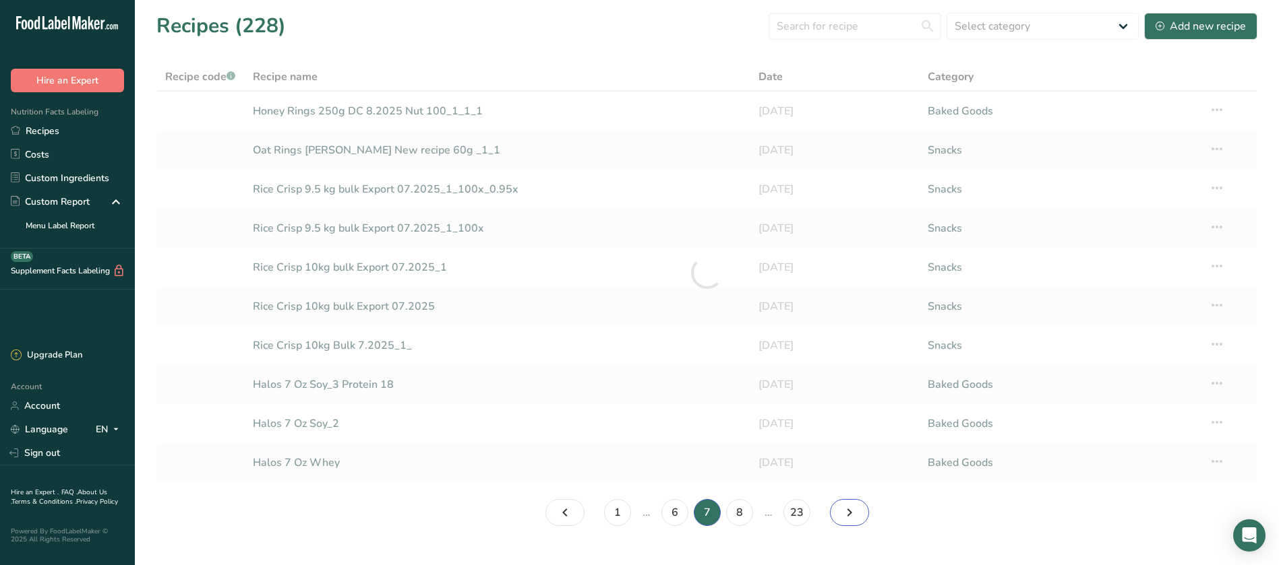
click at [855, 516] on icon "Page 8." at bounding box center [849, 513] width 16 height 24
click at [855, 516] on icon "Page 9." at bounding box center [849, 513] width 16 height 24
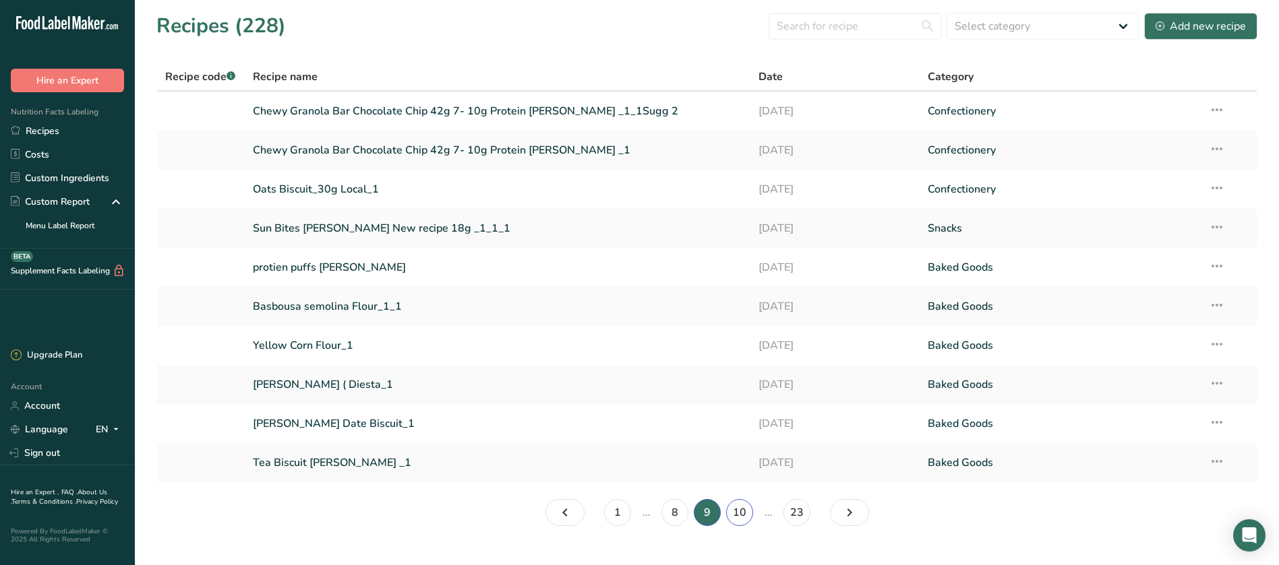
click at [744, 519] on link "10" at bounding box center [739, 512] width 27 height 27
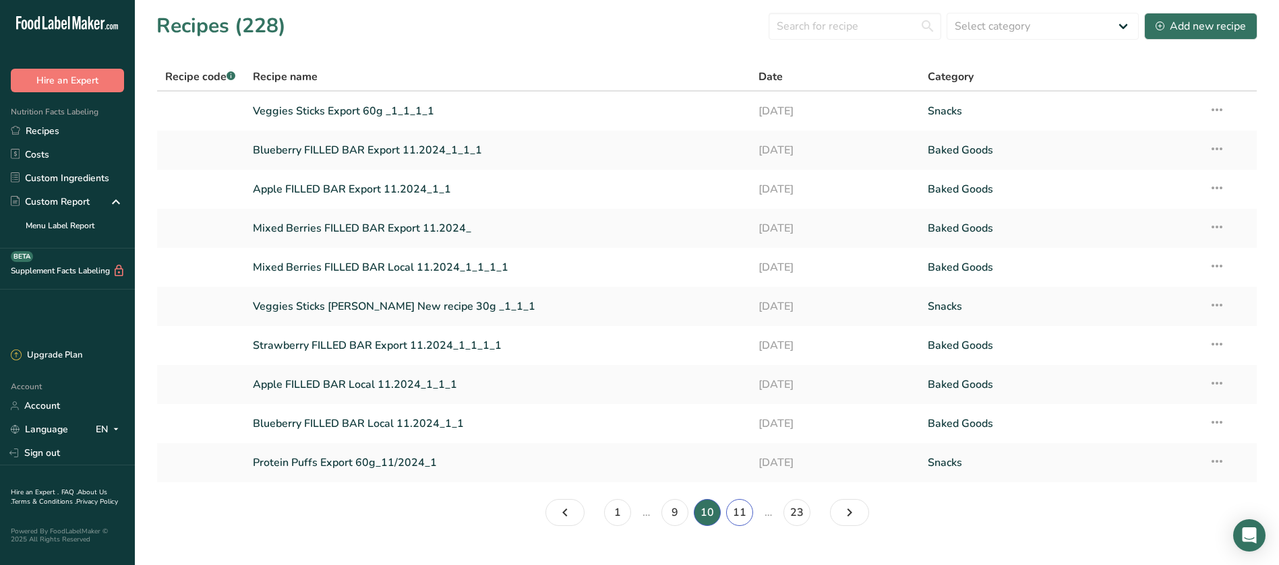
click at [751, 518] on link "11" at bounding box center [739, 512] width 27 height 27
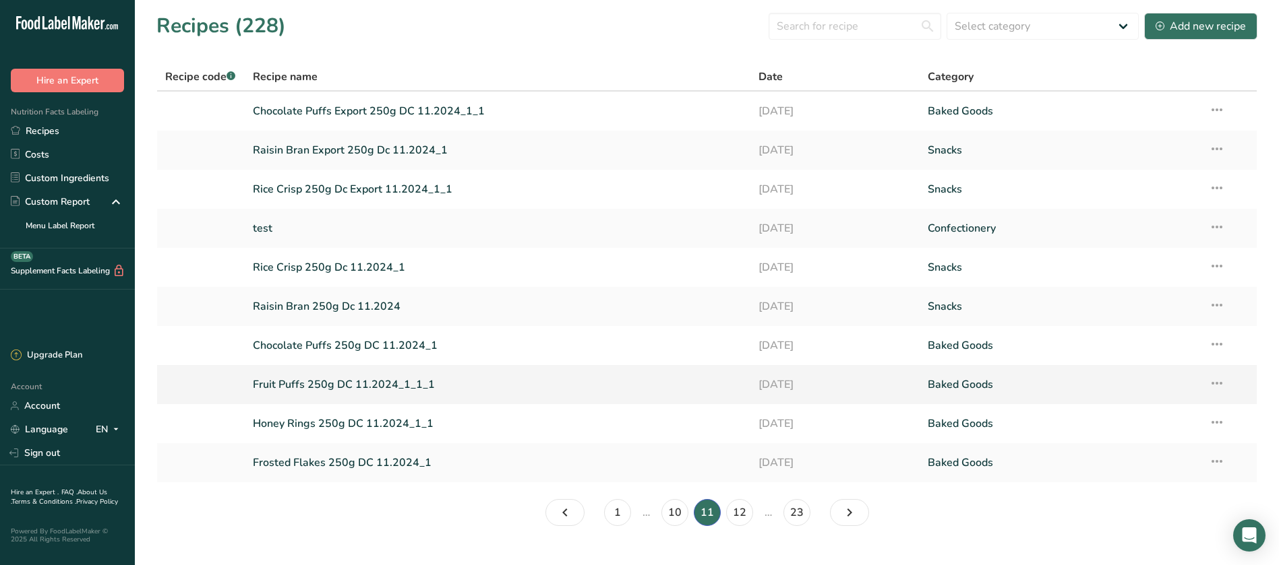
click at [355, 388] on link "Fruit Puffs 250g DC 11.2024_1_1_1" at bounding box center [498, 385] width 490 height 28
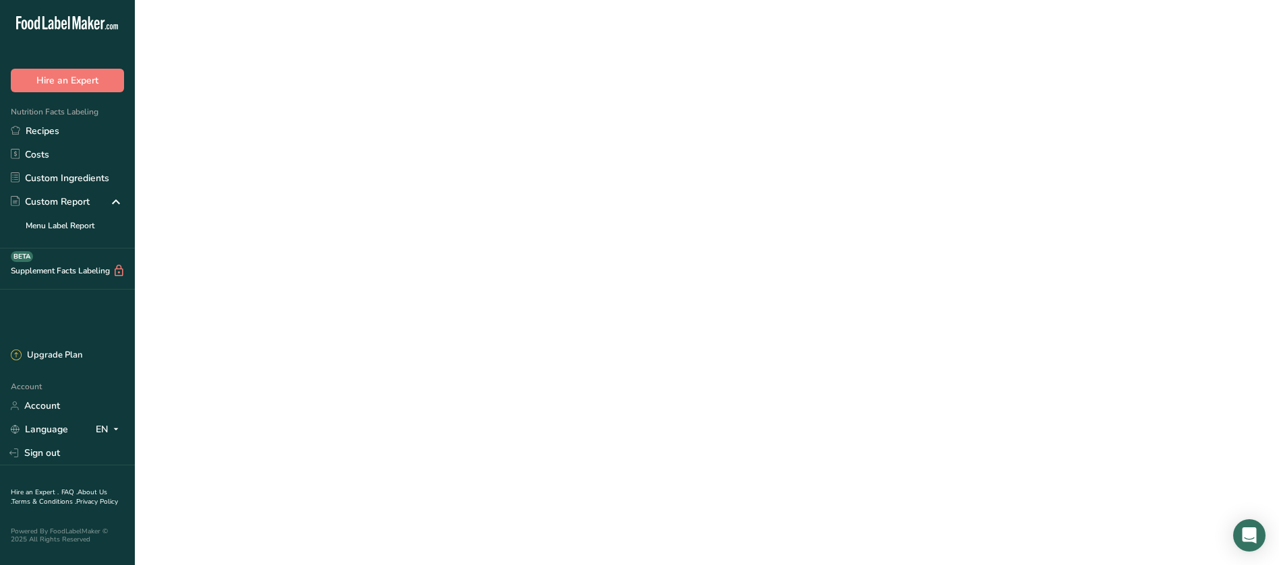
click at [355, 388] on link "Fruit Puffs 250g DC 11.2024_1_1_1" at bounding box center [498, 385] width 490 height 28
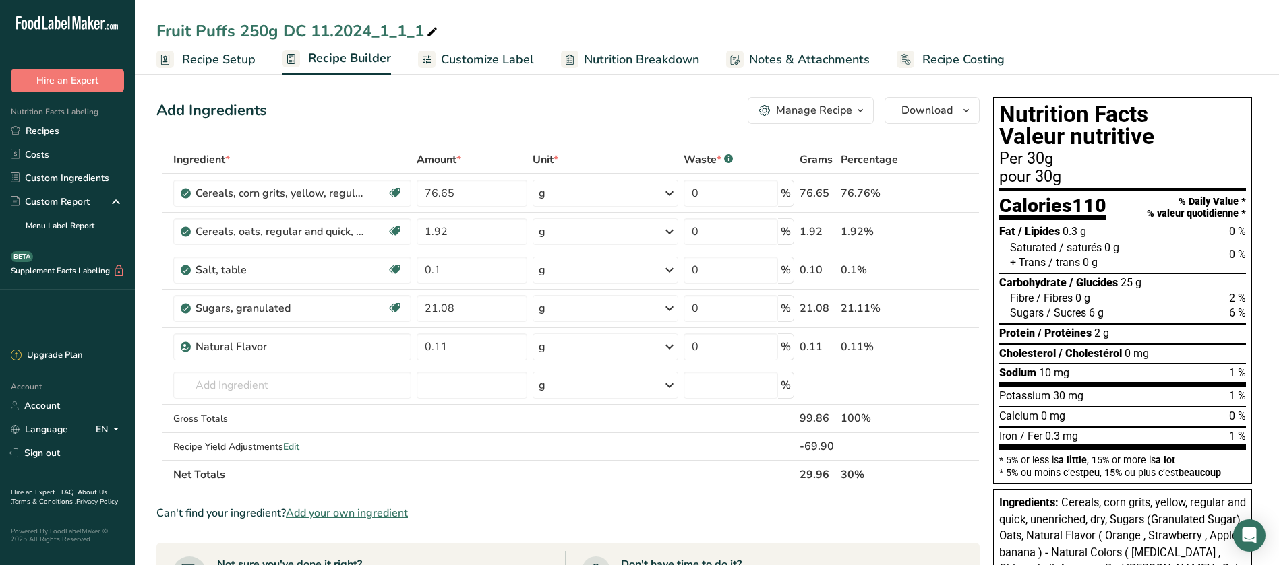
click at [860, 112] on icon "button" at bounding box center [860, 110] width 11 height 17
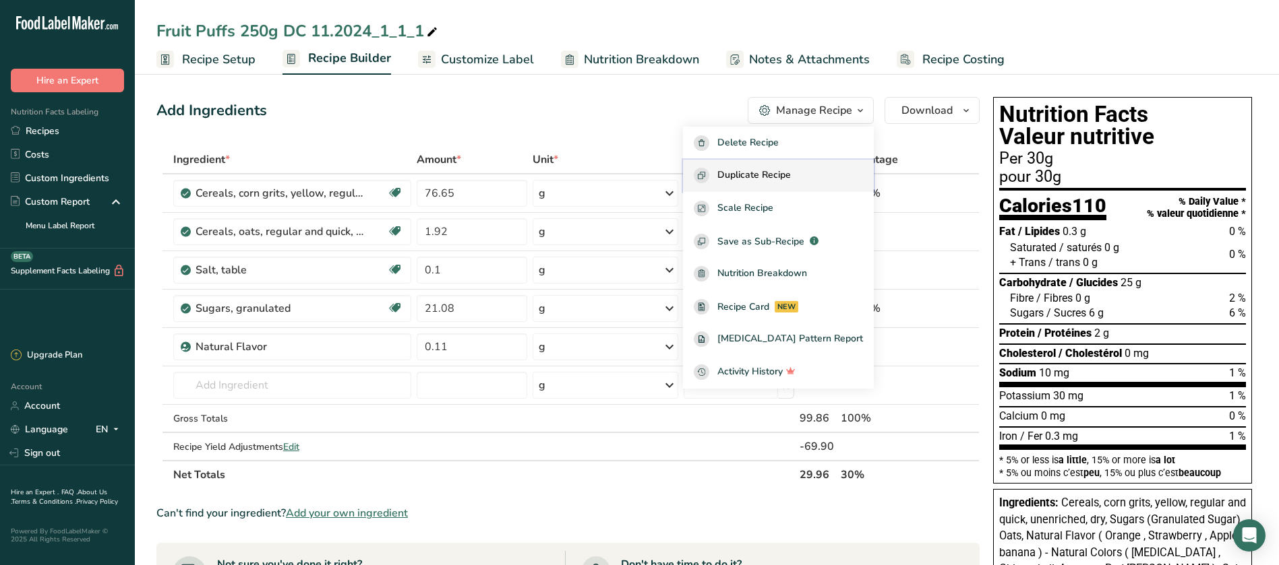
click at [791, 168] on span "Duplicate Recipe" at bounding box center [753, 176] width 73 height 16
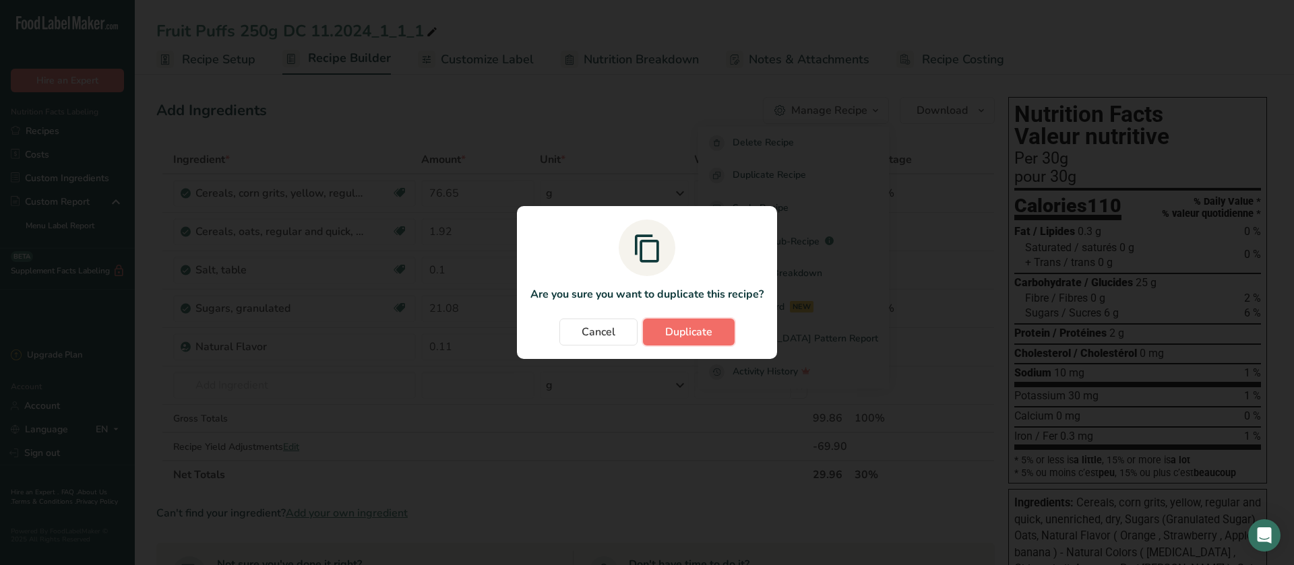
click at [686, 334] on span "Duplicate" at bounding box center [688, 332] width 47 height 16
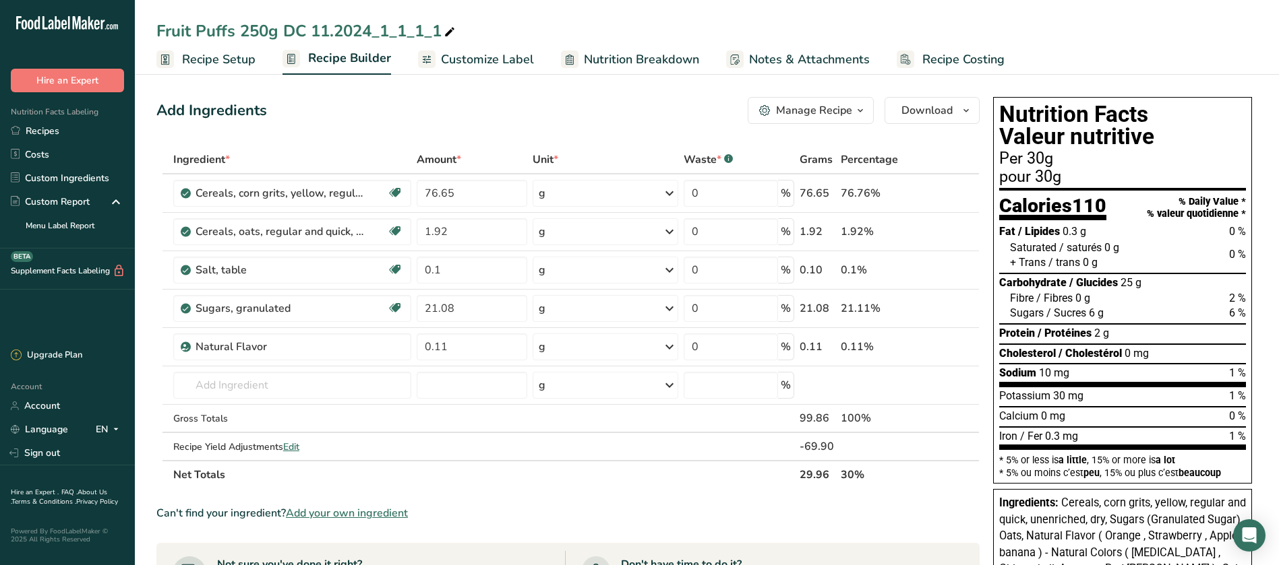
click at [324, 25] on div "Fruit Puffs 250g DC 11.2024_1_1_1_1" at bounding box center [306, 31] width 301 height 24
click at [336, 23] on input "Fruit Puffs 250g DC 11.2024_1_1_1_1" at bounding box center [706, 31] width 1101 height 24
click at [334, 29] on input "Fruit Puffs 250g DC 11.2024_1_1_1_1" at bounding box center [706, 31] width 1101 height 24
click at [371, 28] on input "Fruit Puffs 250g DC 08.2024_1_1_1_1" at bounding box center [706, 31] width 1101 height 24
click at [375, 30] on input "Fruit Puffs 250g DC 08.2024_1_1_1_1" at bounding box center [706, 31] width 1101 height 24
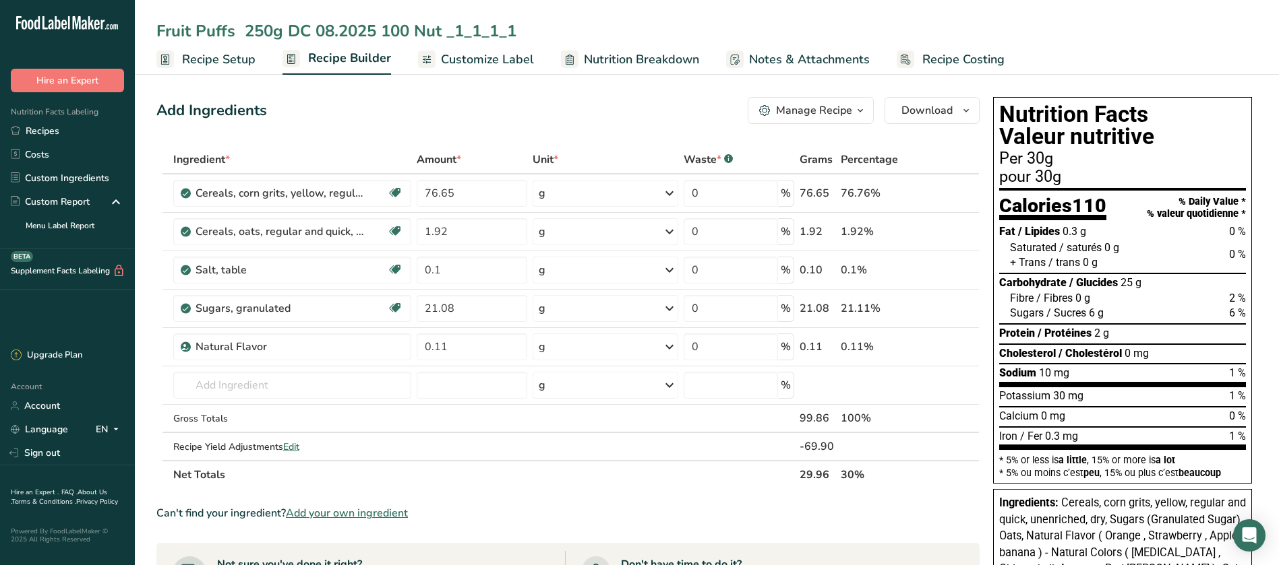
type input "Fruit Puffs 250g DC 08.2025 100 Nut _1_1_1_1"
click at [534, 103] on div "Add Ingredients Manage Recipe Delete Recipe Duplicate Recipe Scale Recipe Save …" at bounding box center [567, 110] width 823 height 27
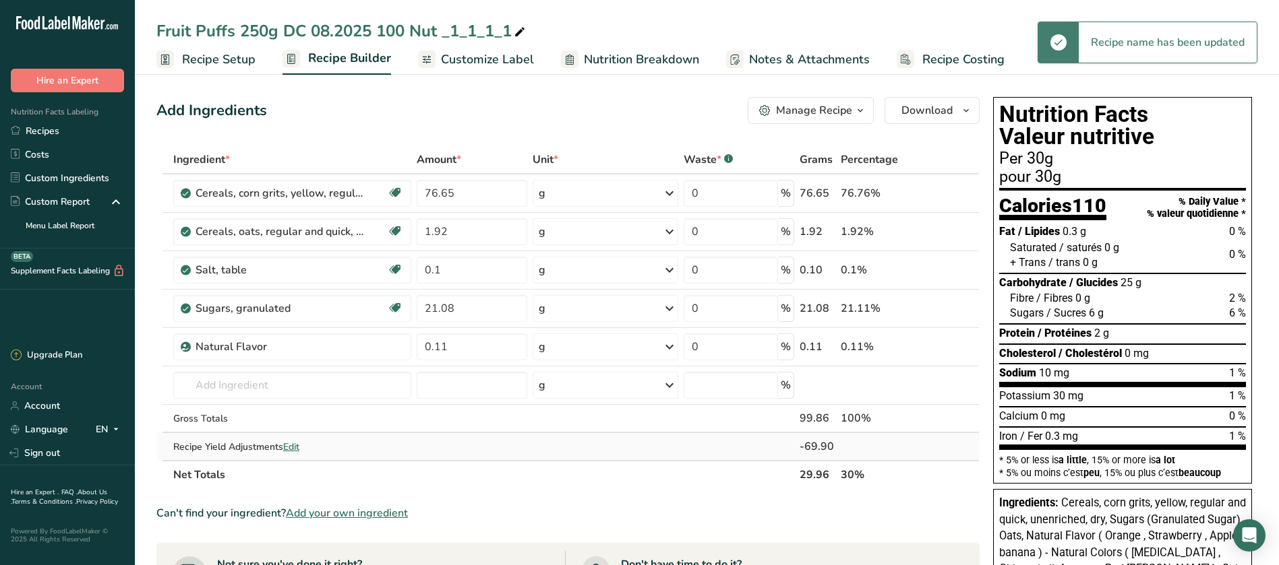
click at [298, 445] on span "Edit" at bounding box center [291, 447] width 16 height 13
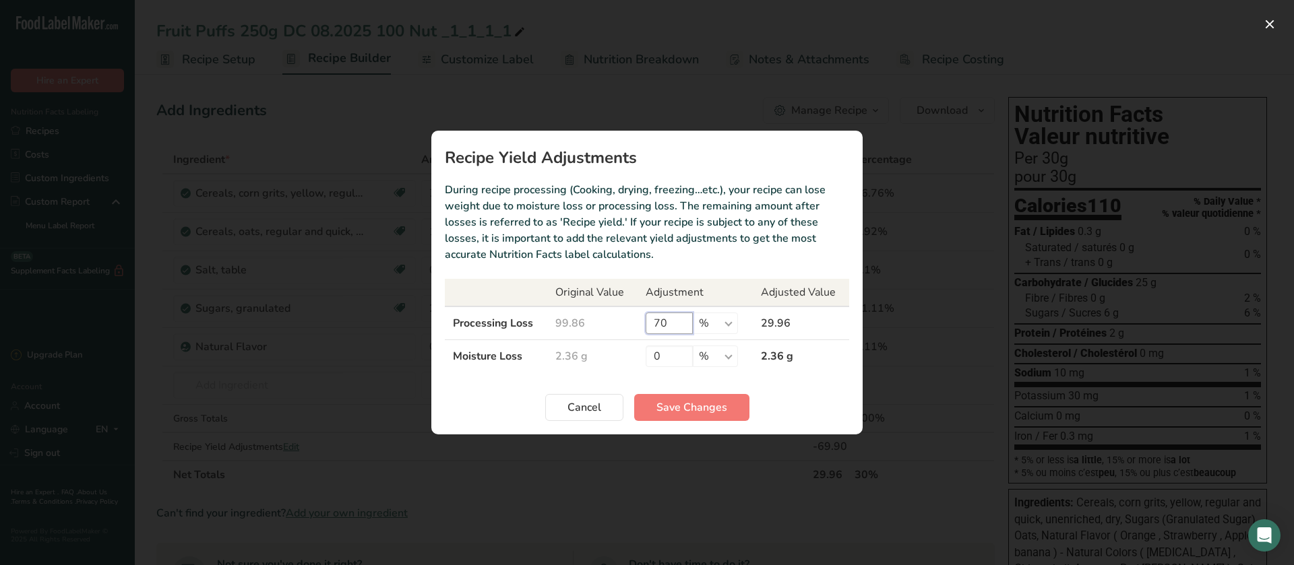
drag, startPoint x: 669, startPoint y: 321, endPoint x: 635, endPoint y: 325, distance: 34.5
click at [635, 325] on tr "Processing Loss 99.86 70 % g kg mg mcg lb oz 29.96" at bounding box center [647, 324] width 404 height 34
type input "0"
click at [1016, 309] on div "Recipe yield modal" at bounding box center [647, 282] width 1294 height 565
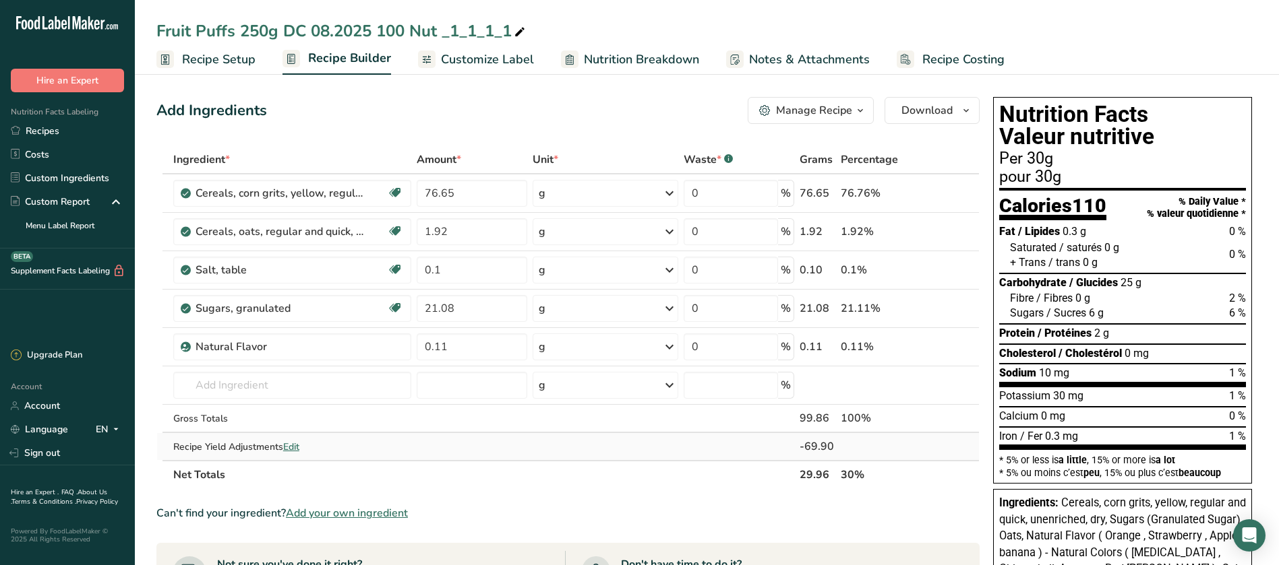
click at [297, 447] on span "Edit" at bounding box center [291, 447] width 16 height 13
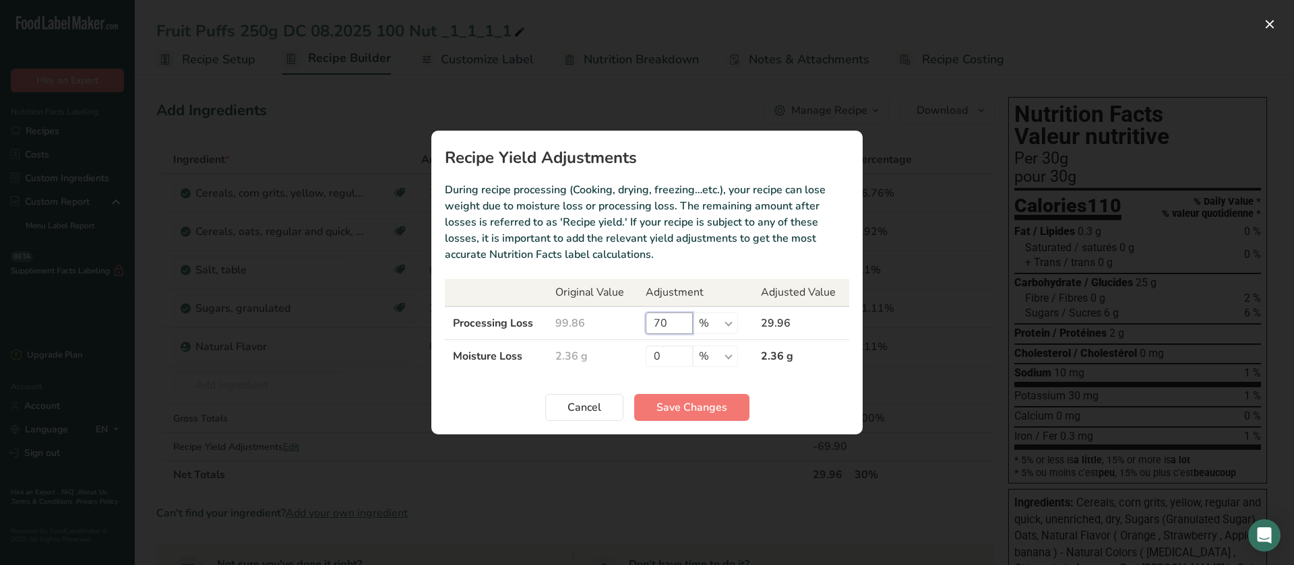
drag, startPoint x: 665, startPoint y: 324, endPoint x: 640, endPoint y: 325, distance: 24.3
click at [644, 325] on td "70 % g kg mg mcg lb oz" at bounding box center [695, 324] width 115 height 34
type input "0"
click at [695, 414] on span "Save Changes" at bounding box center [691, 408] width 71 height 16
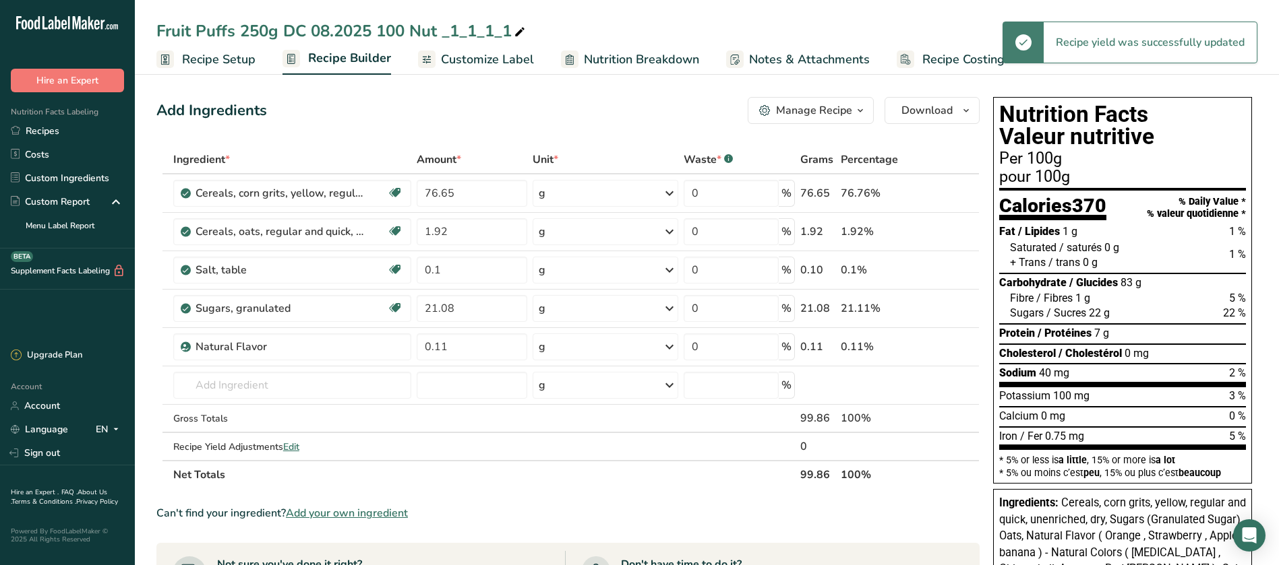
click at [483, 62] on span "Customize Label" at bounding box center [487, 60] width 93 height 18
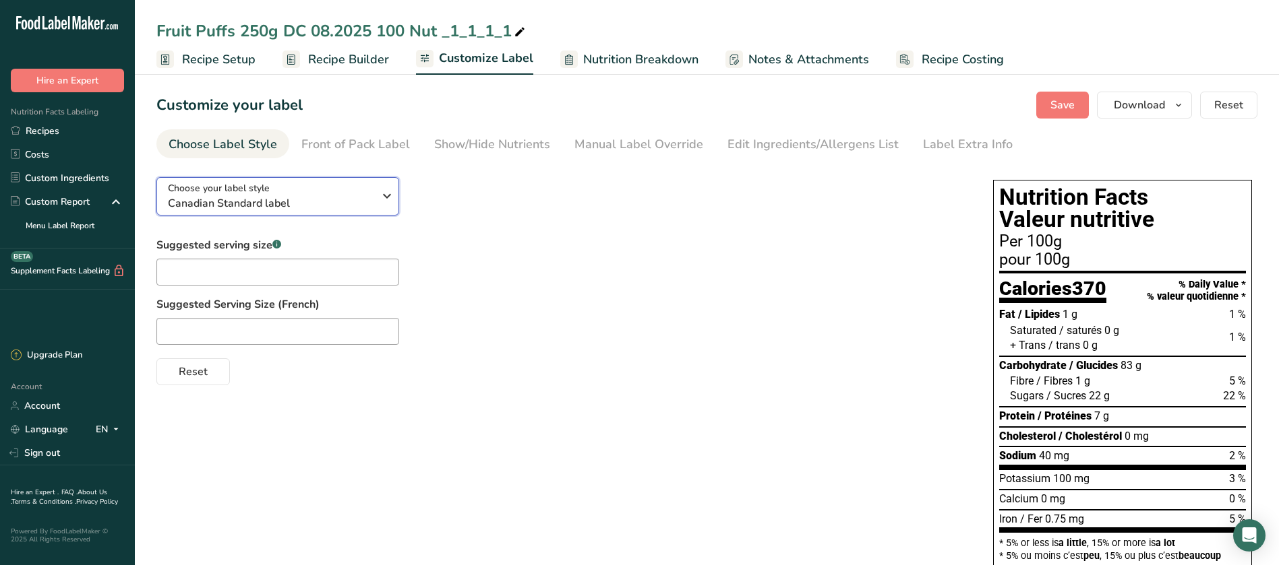
click at [393, 195] on icon "button" at bounding box center [387, 196] width 16 height 24
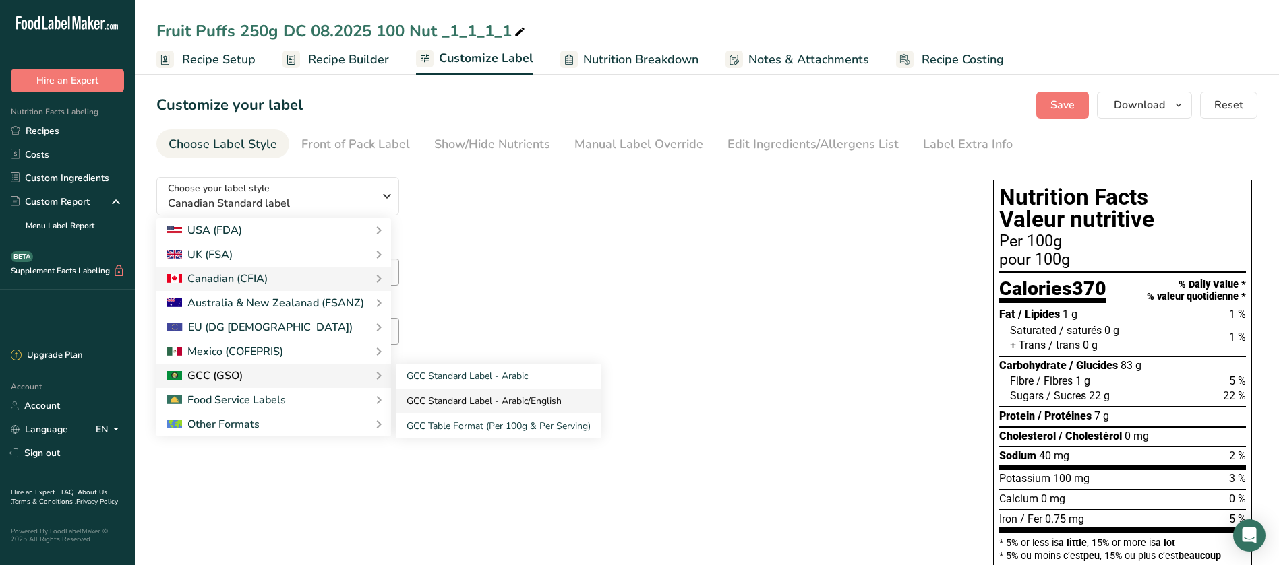
click at [467, 398] on link "GCC Standard Label - Arabic/English" at bounding box center [499, 401] width 206 height 25
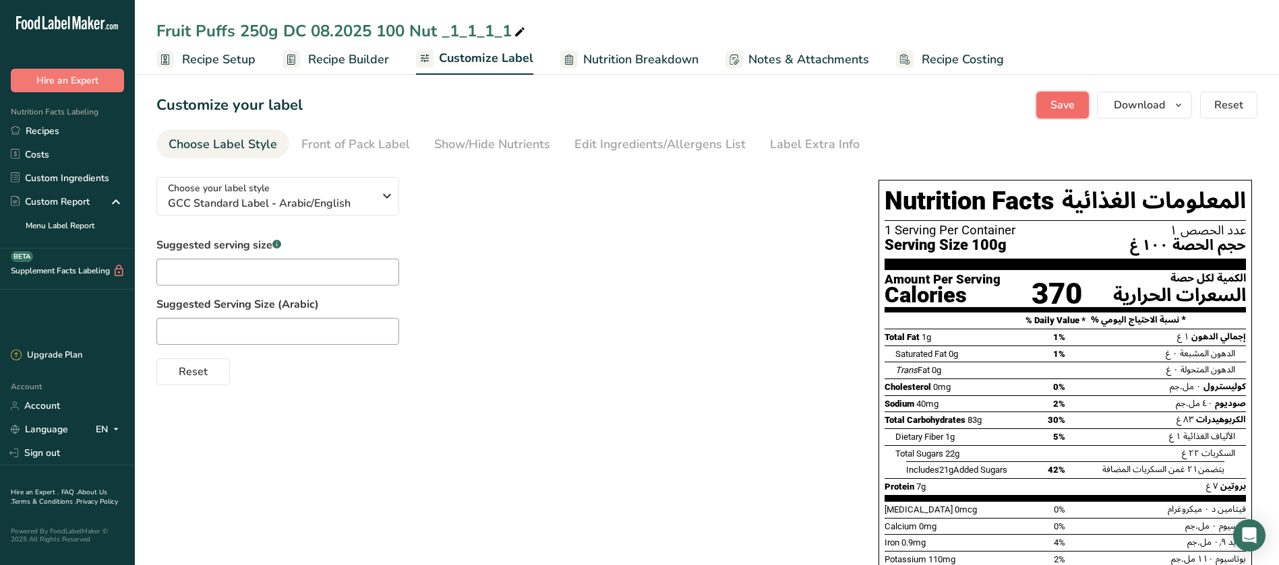
click at [1060, 106] on span "Save" at bounding box center [1062, 105] width 24 height 16
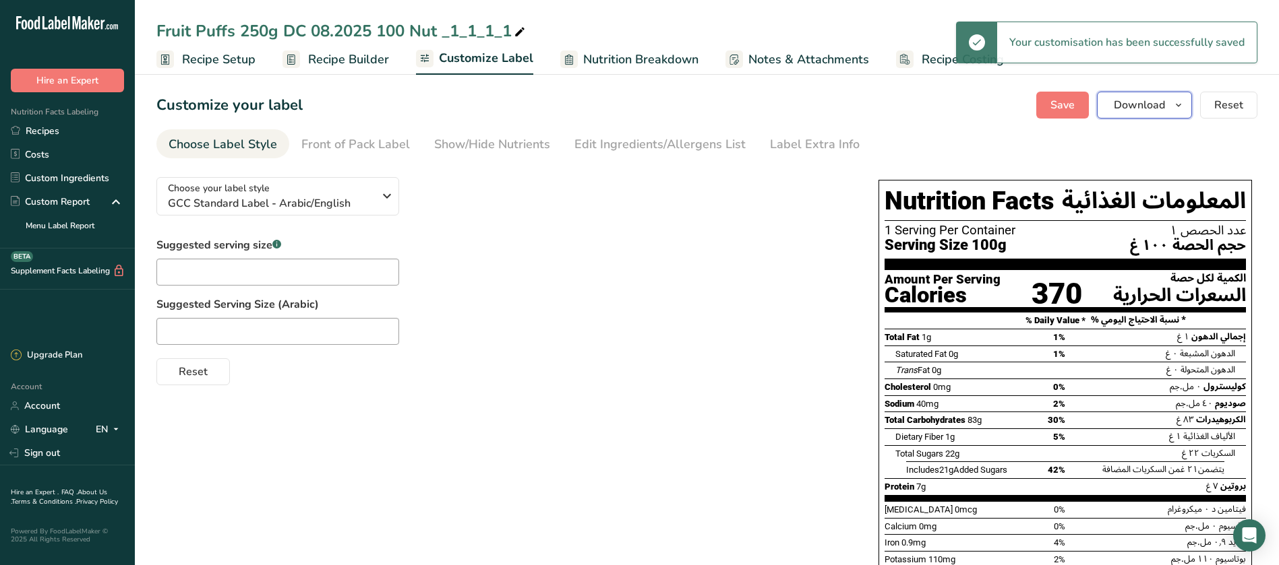
click at [1148, 106] on span "Download" at bounding box center [1138, 105] width 51 height 16
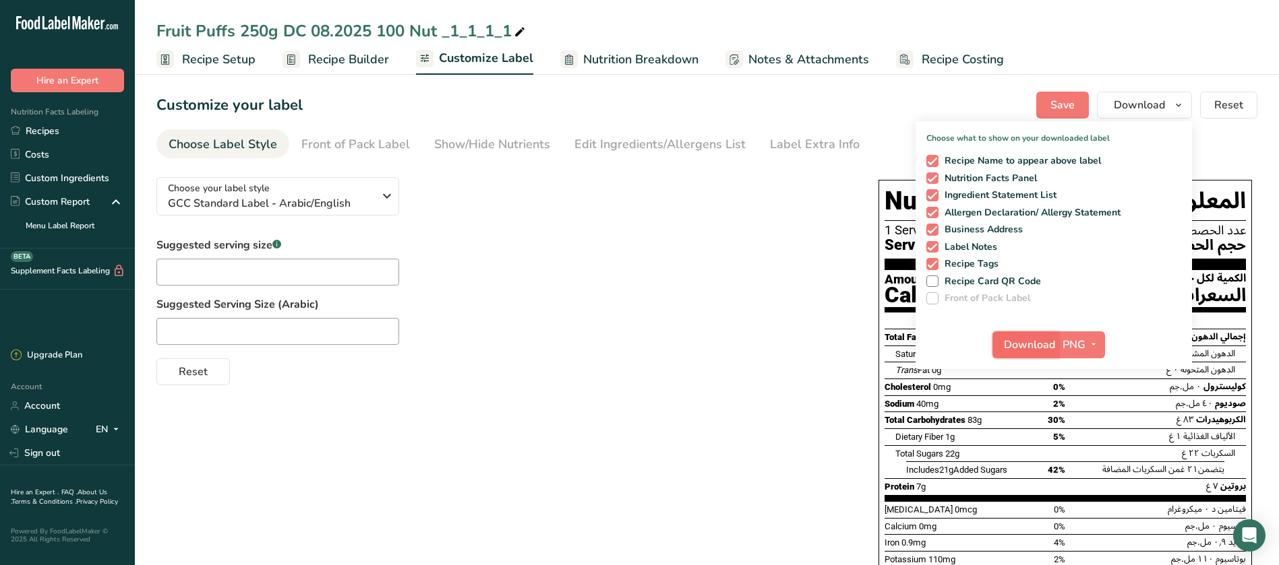
click at [1035, 345] on span "Download" at bounding box center [1029, 345] width 51 height 16
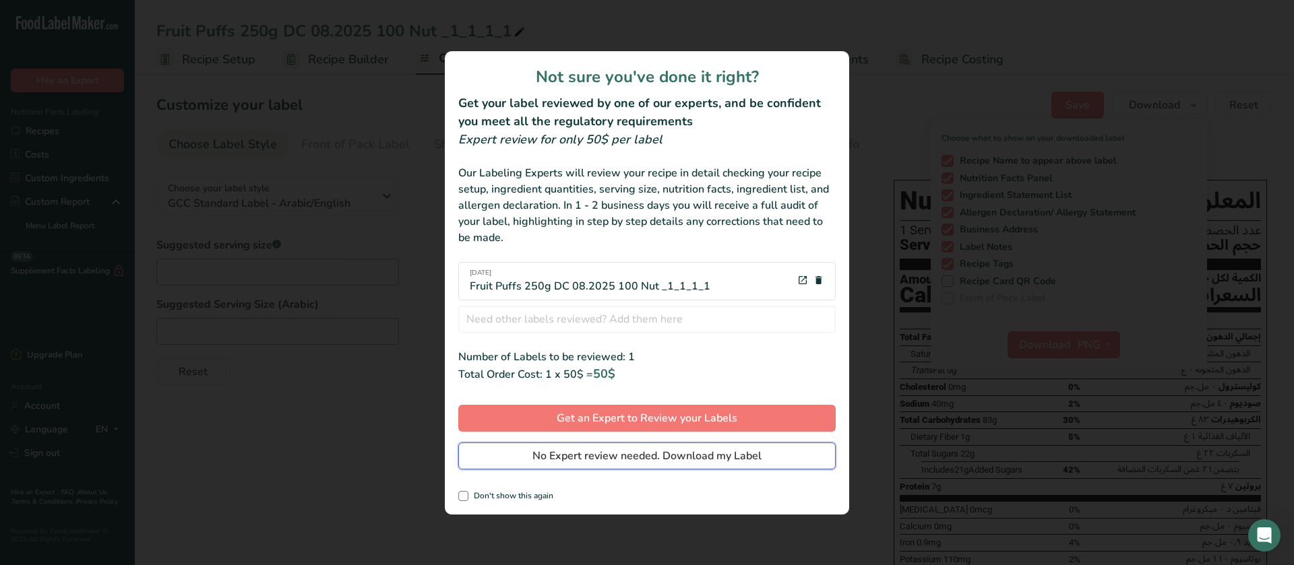
click at [685, 459] on span "No Expert review needed. Download my Label" at bounding box center [646, 456] width 229 height 16
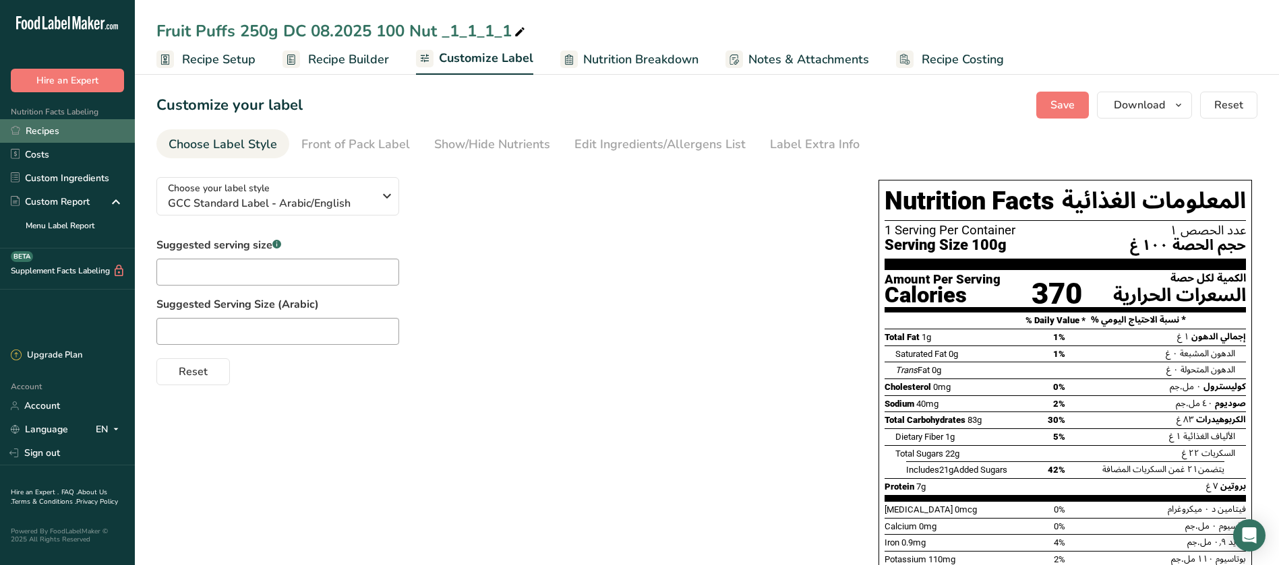
click at [55, 129] on link "Recipes" at bounding box center [67, 131] width 135 height 24
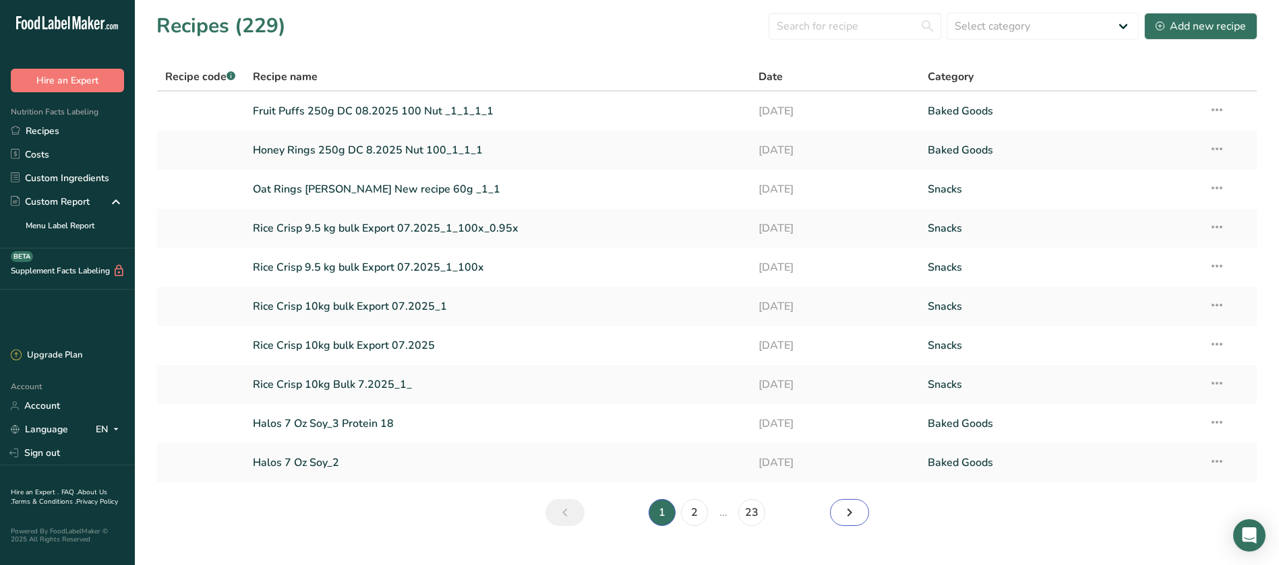
click at [848, 517] on icon "Next page" at bounding box center [849, 513] width 16 height 24
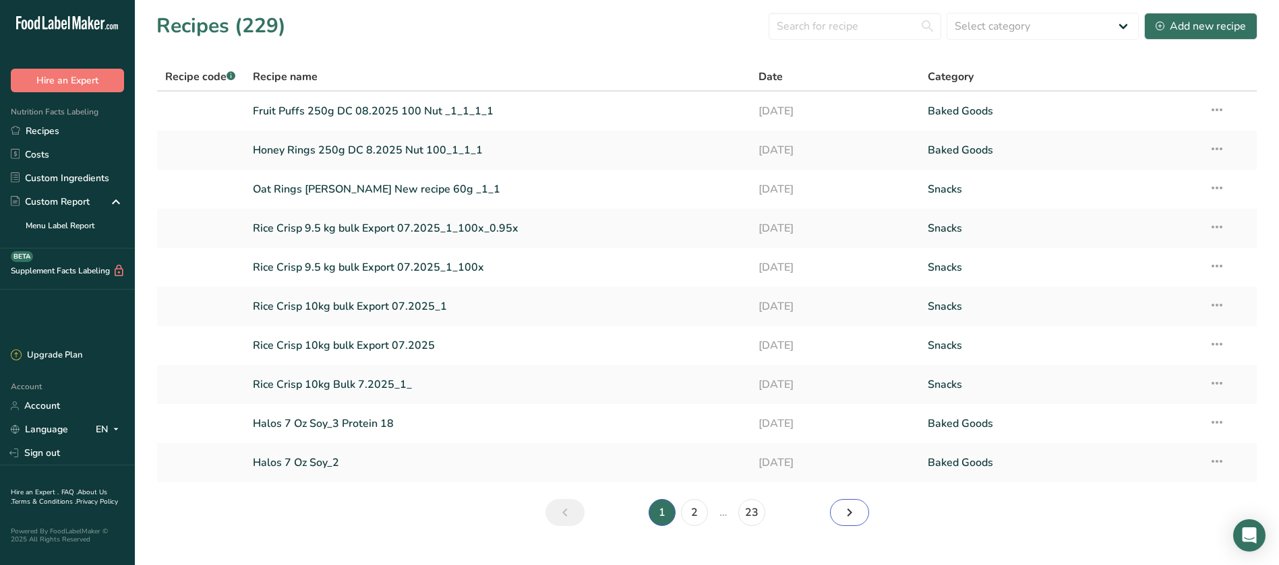
click at [848, 517] on icon "Next page" at bounding box center [849, 513] width 16 height 24
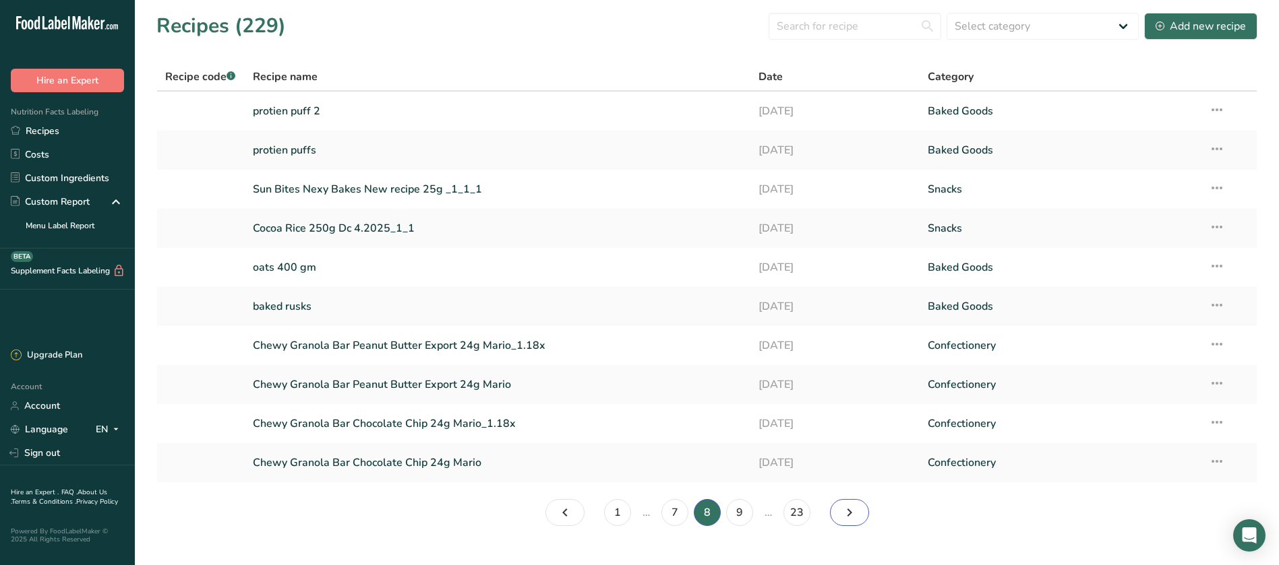
click at [848, 517] on icon "Page 9." at bounding box center [849, 513] width 16 height 24
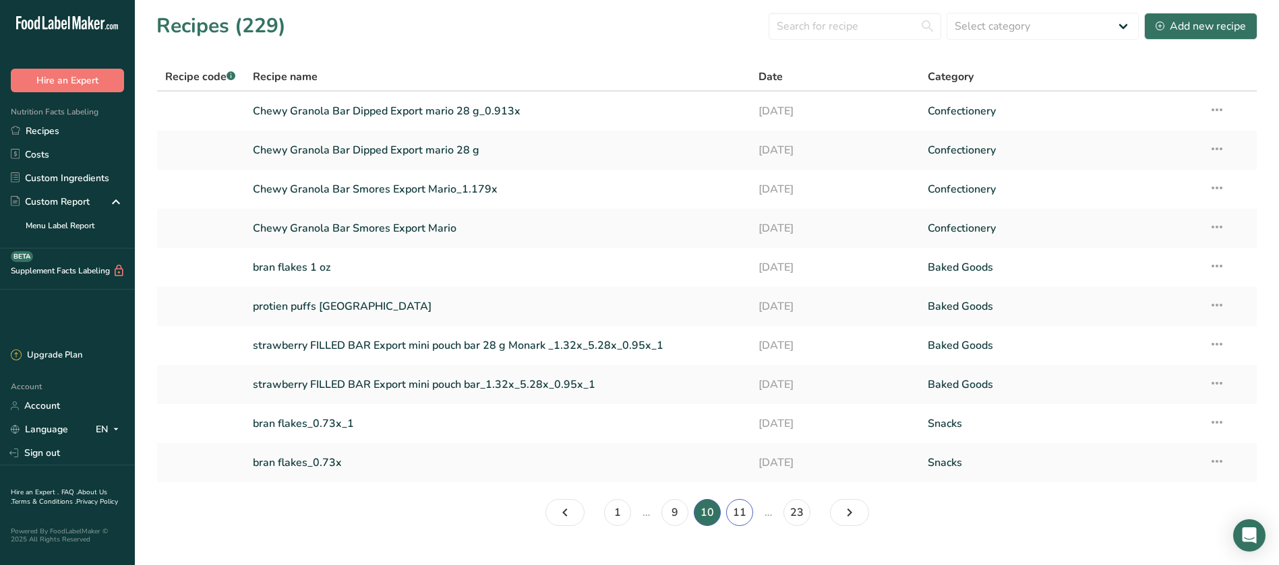
click at [737, 513] on link "11" at bounding box center [739, 512] width 27 height 27
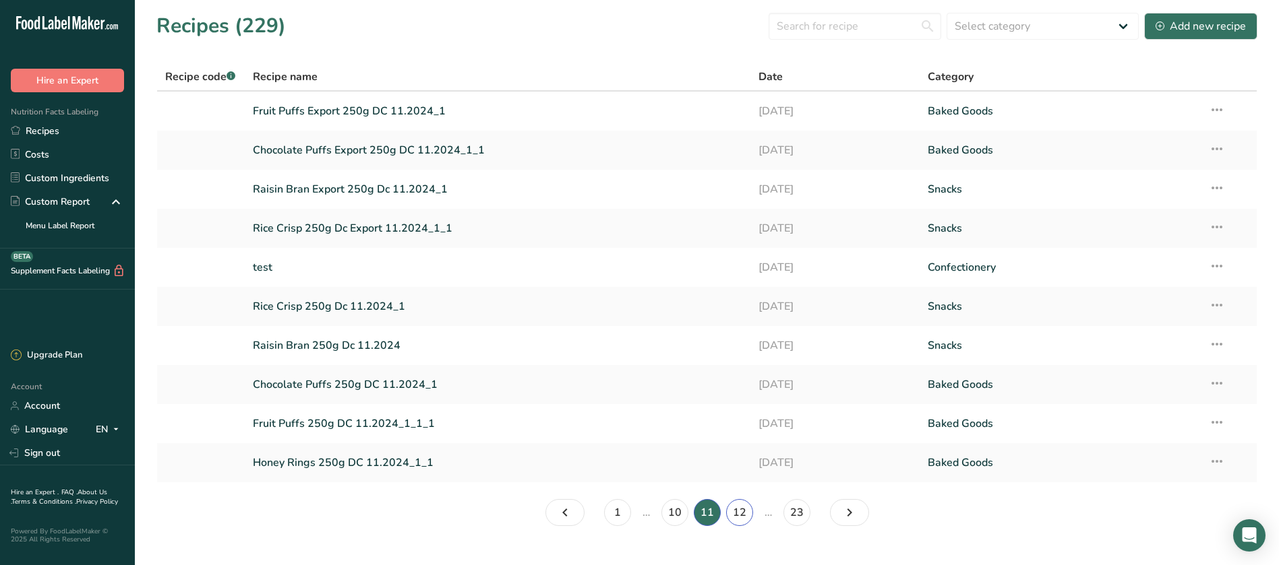
click at [743, 508] on link "12" at bounding box center [739, 512] width 27 height 27
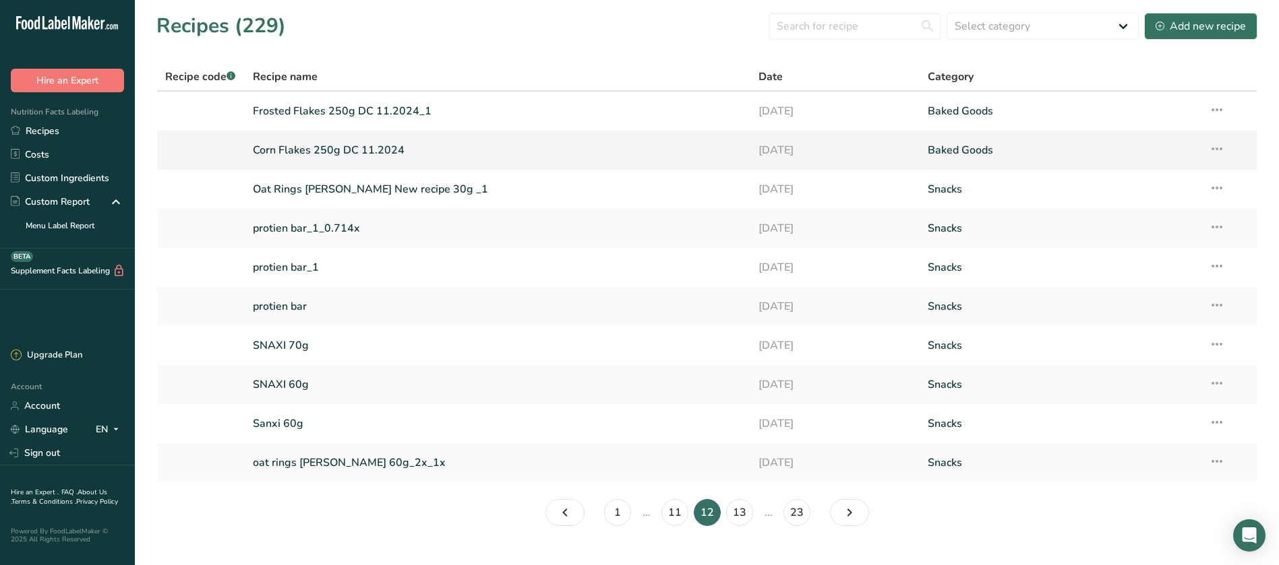
click at [359, 151] on link "Corn Flakes 250g DC 11.2024" at bounding box center [498, 150] width 490 height 28
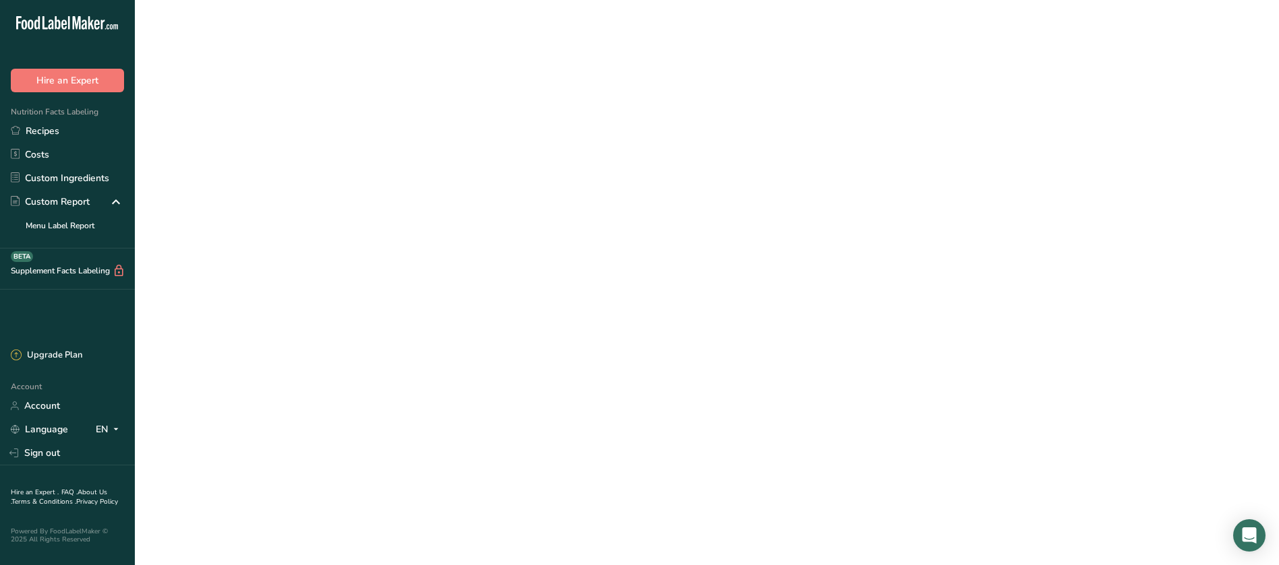
click at [359, 151] on link "Corn Flakes 250g DC 11.2024" at bounding box center [498, 150] width 490 height 28
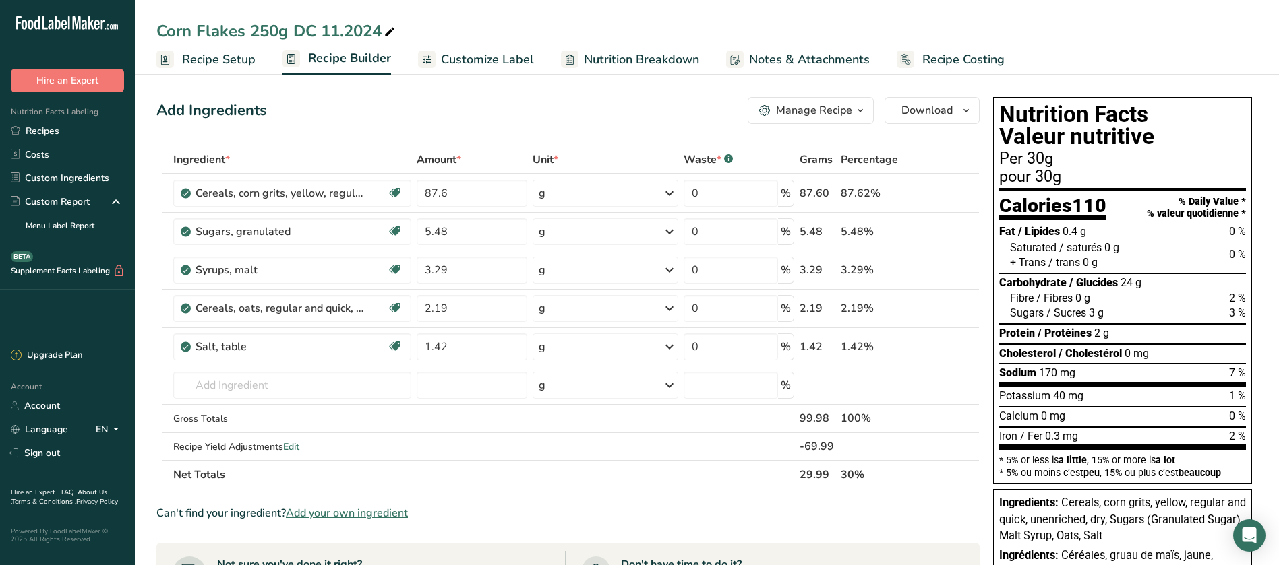
click at [860, 106] on icon "button" at bounding box center [860, 110] width 11 height 17
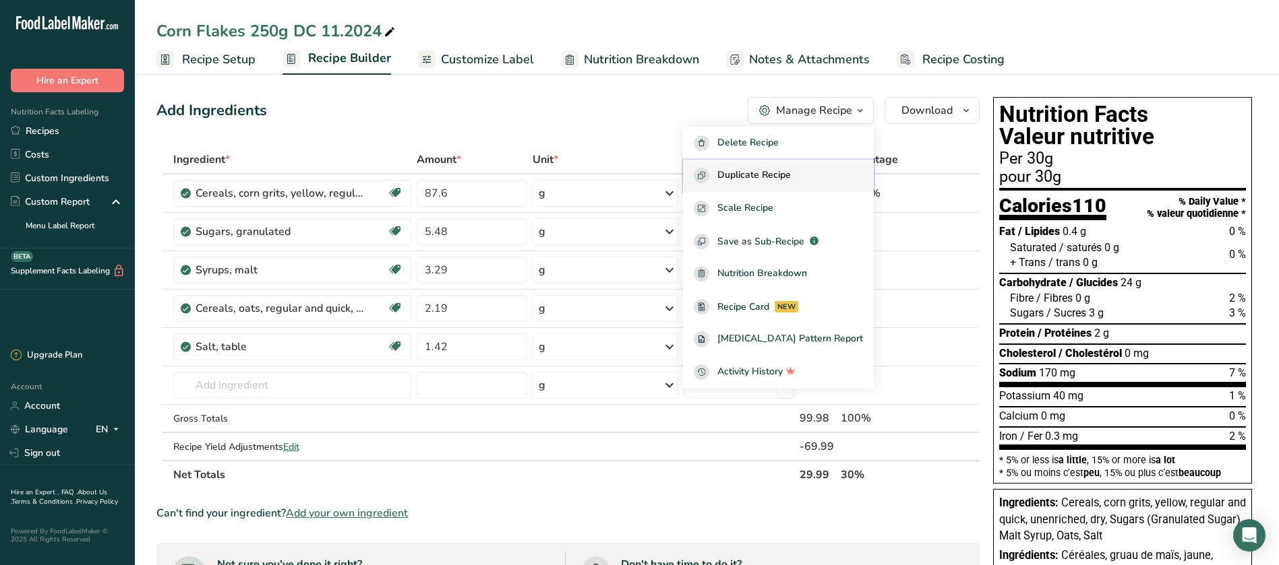
click at [791, 171] on span "Duplicate Recipe" at bounding box center [753, 176] width 73 height 16
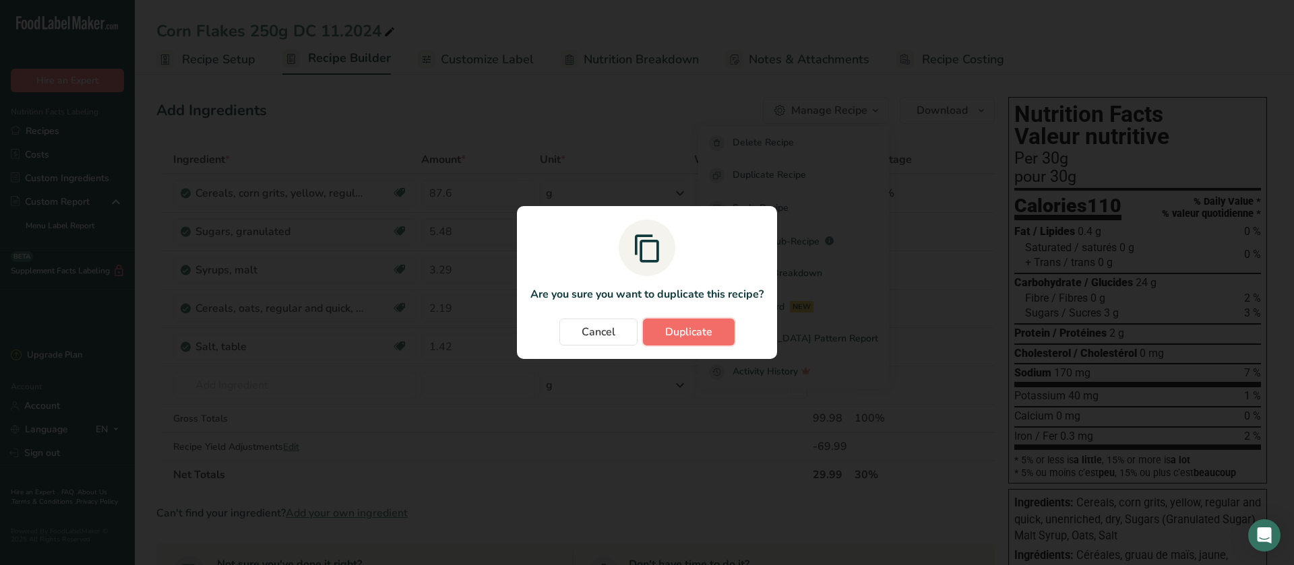
click at [720, 319] on button "Duplicate" at bounding box center [689, 332] width 92 height 27
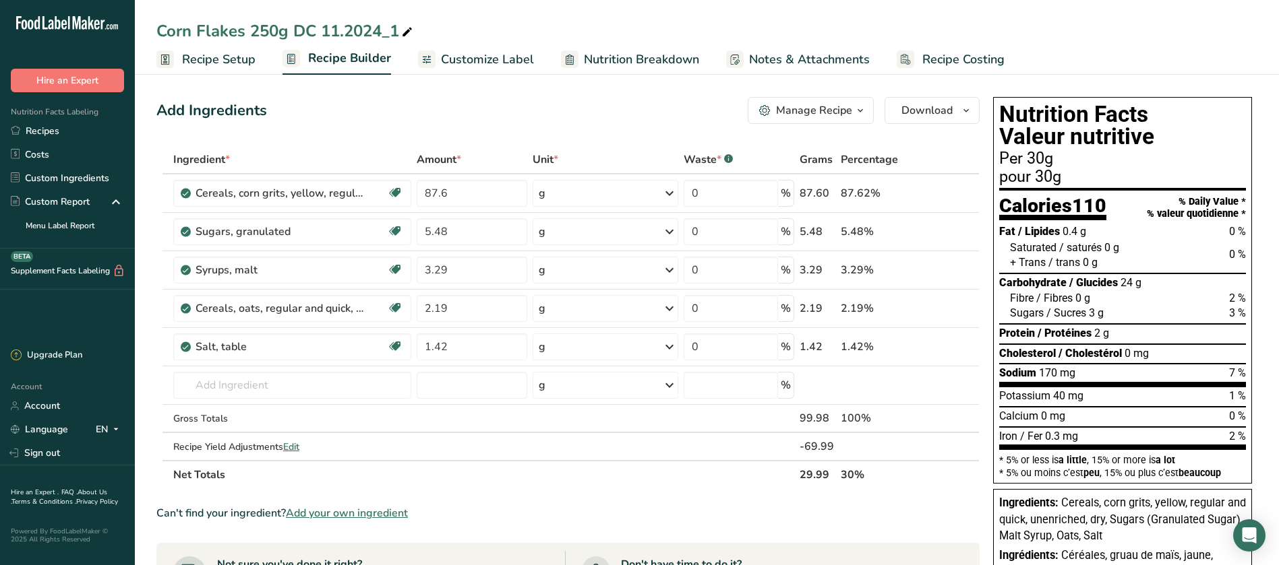
click at [341, 28] on div "Corn Flakes 250g DC 11.2024_1" at bounding box center [285, 31] width 259 height 24
click at [336, 24] on input "Corn Flakes 250g DC 11.2024_1" at bounding box center [706, 31] width 1101 height 24
click at [377, 30] on input "Corn Flakes 250g DC 08.2024_1" at bounding box center [706, 31] width 1101 height 24
click at [381, 32] on input "Corn Flakes 250g DC 08.2024_1" at bounding box center [706, 31] width 1101 height 24
click at [604, 27] on input "Corn Flakes 250g DC 08.2025 NUT 100g _1" at bounding box center [706, 31] width 1101 height 24
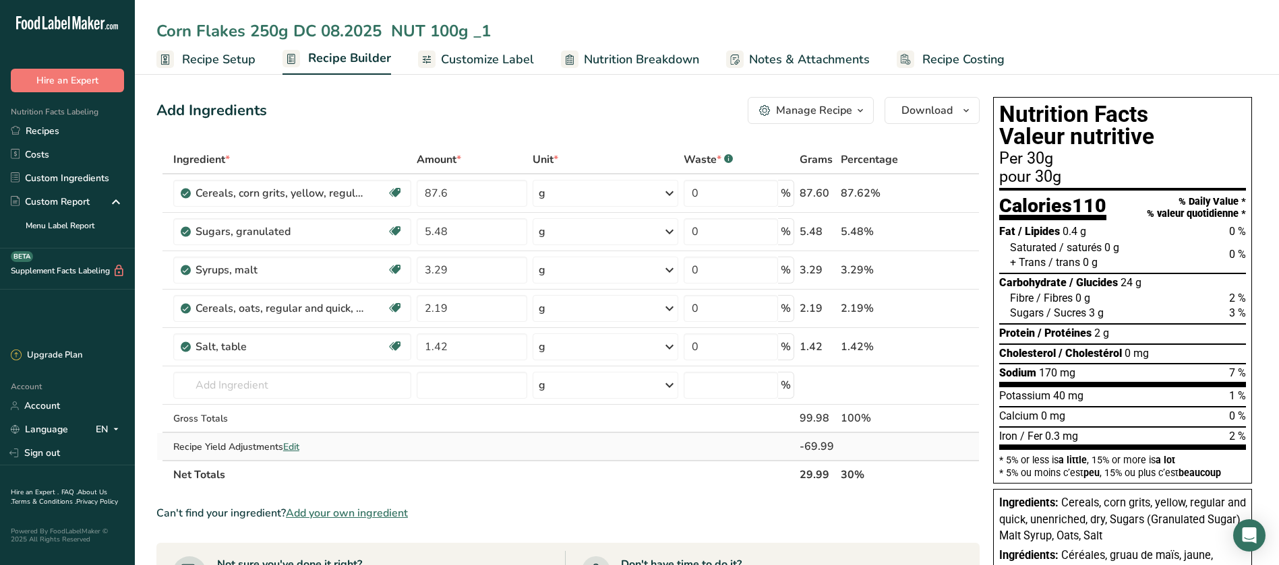
type input "Corn Flakes 250g DC 08.2025 NUT 100g _1"
click at [294, 447] on span "Edit" at bounding box center [291, 447] width 16 height 13
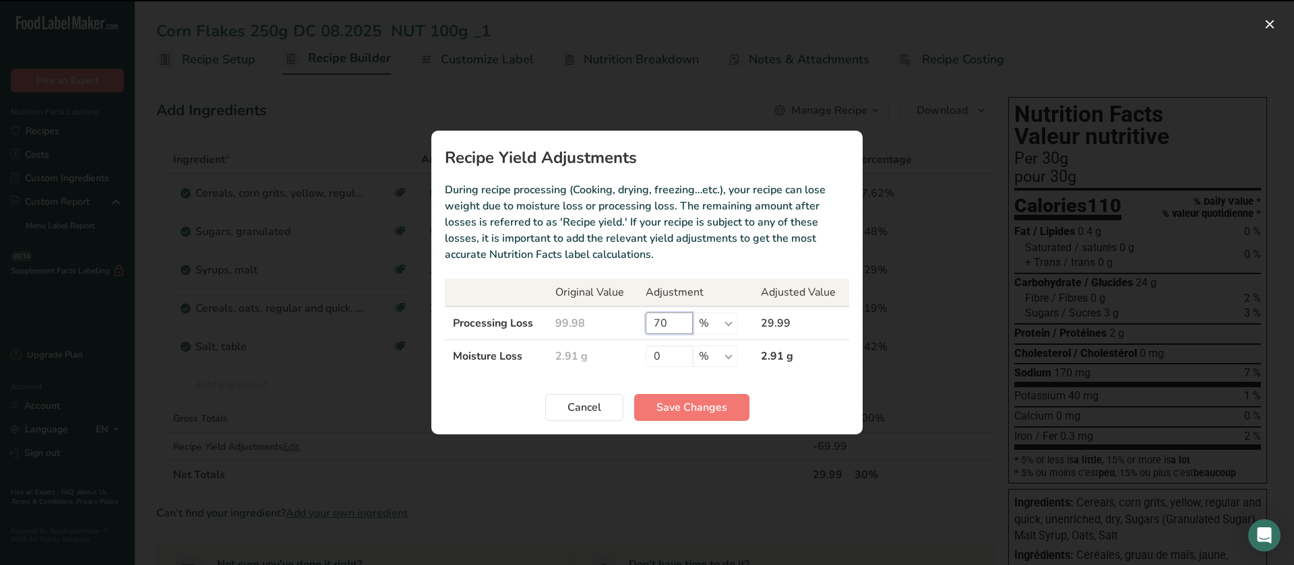
drag, startPoint x: 676, startPoint y: 321, endPoint x: 620, endPoint y: 244, distance: 95.0
click at [633, 324] on tr "Processing Loss 99.98 70 % g kg mg mcg lb oz 29.99" at bounding box center [647, 324] width 404 height 34
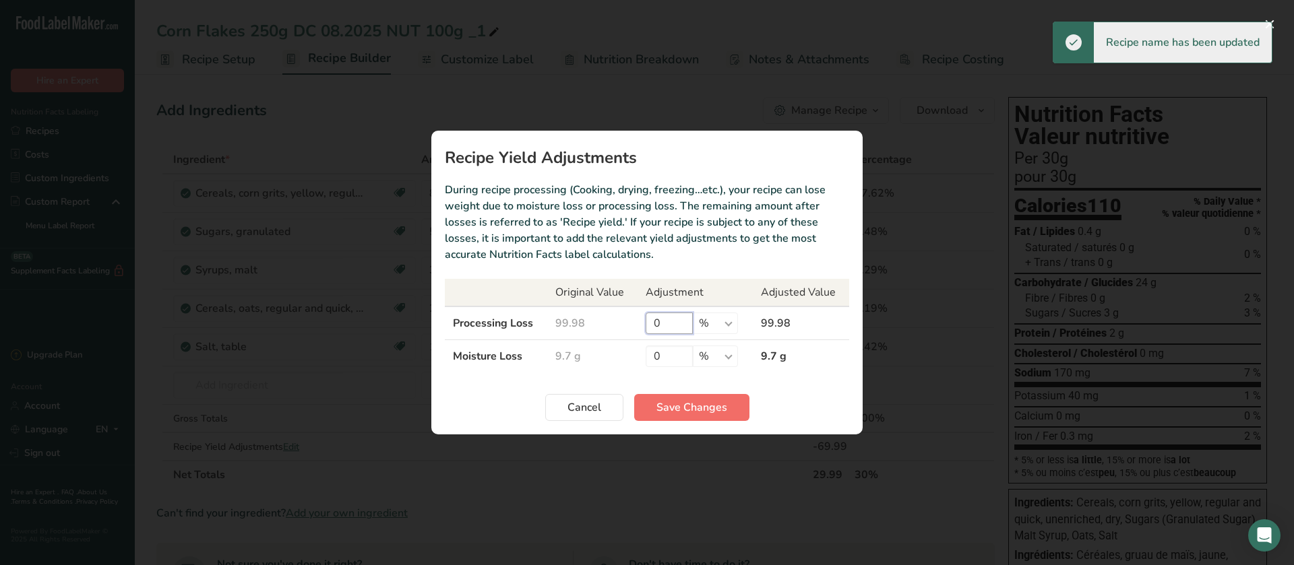
type input "0"
click at [691, 407] on span "Save Changes" at bounding box center [691, 408] width 71 height 16
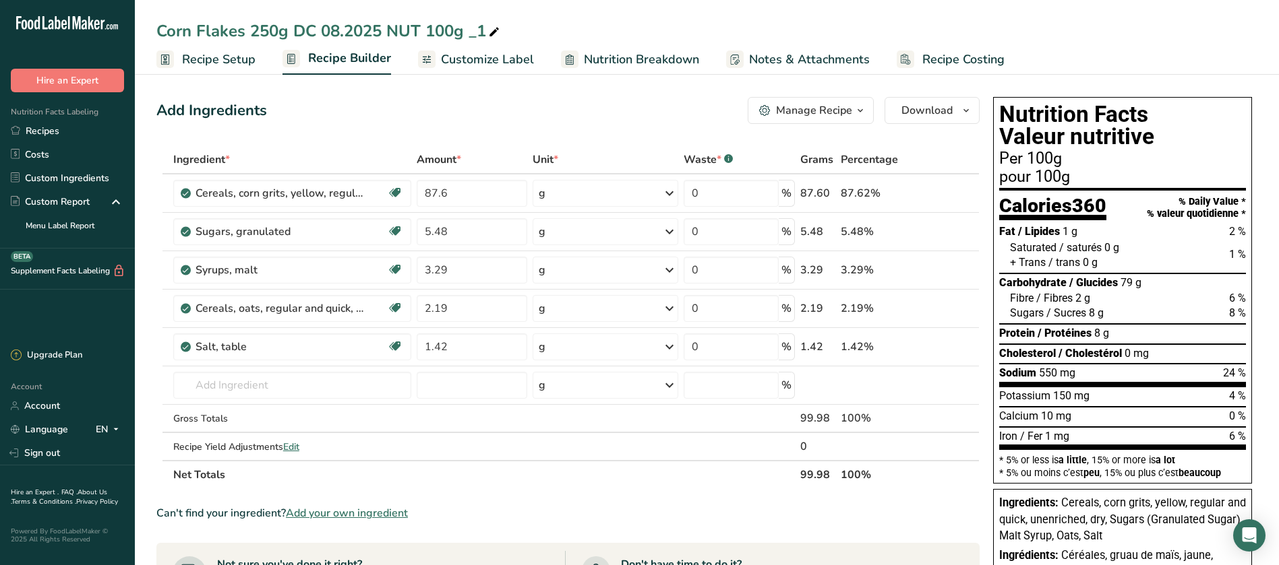
click at [501, 57] on span "Customize Label" at bounding box center [487, 60] width 93 height 18
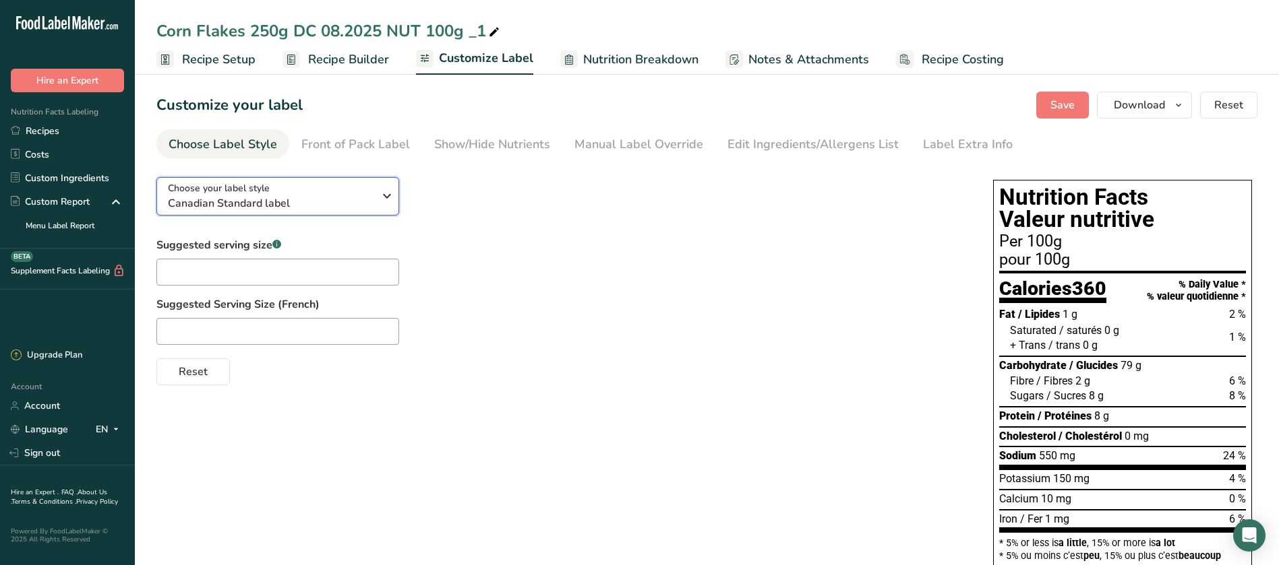
click at [382, 198] on icon "button" at bounding box center [387, 196] width 16 height 24
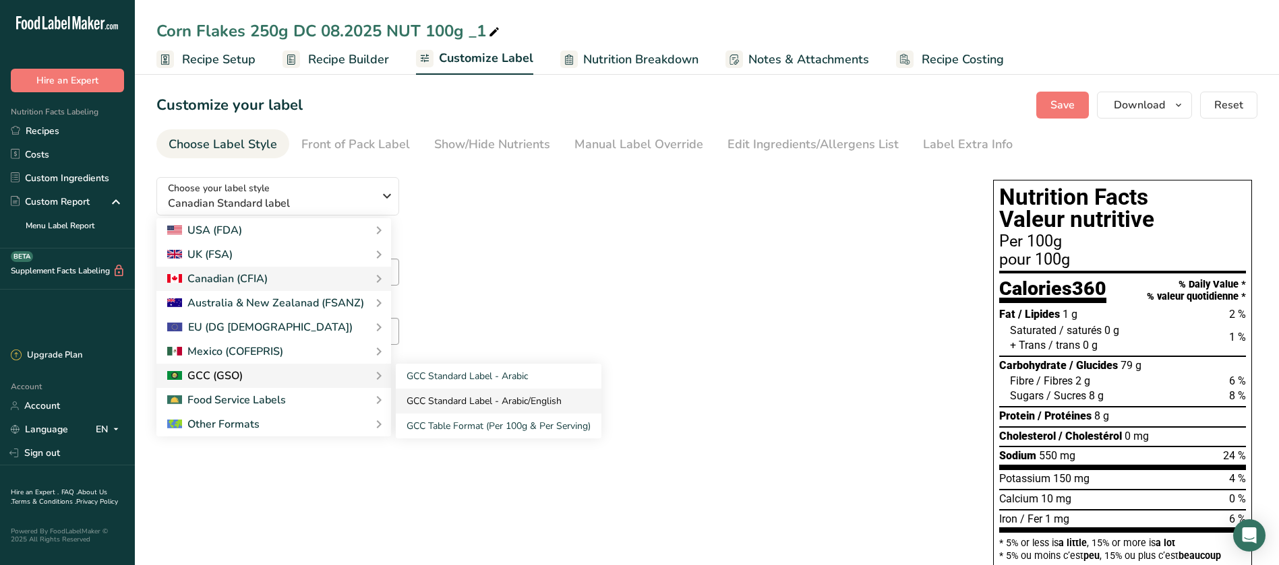
click at [505, 408] on link "GCC Standard Label - Arabic/English" at bounding box center [499, 401] width 206 height 25
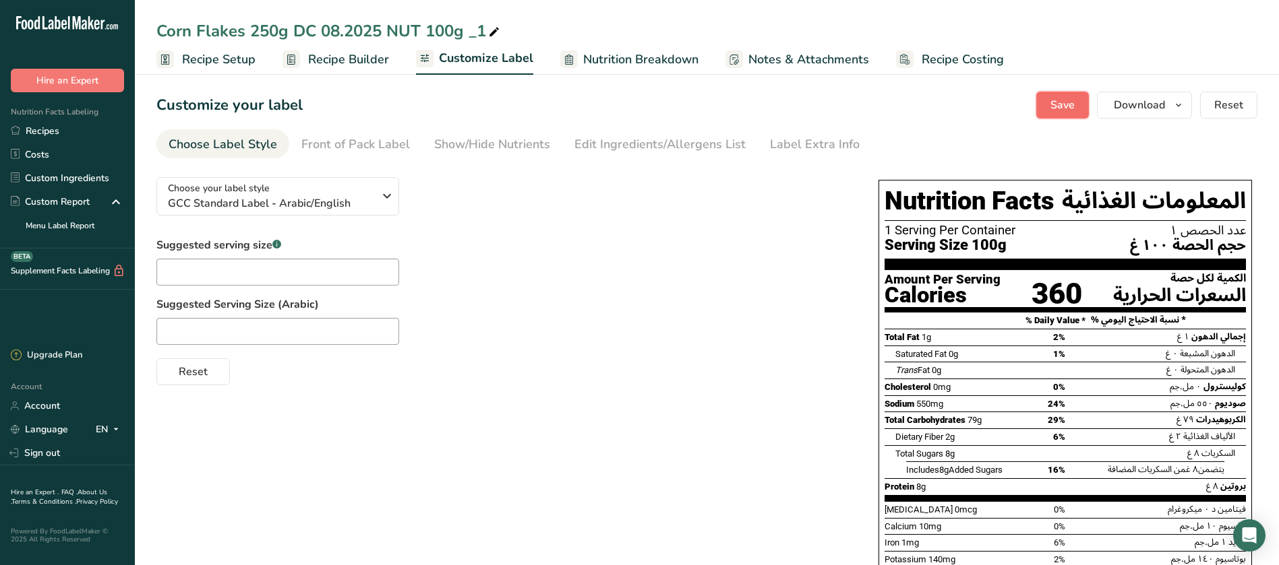
click at [1064, 109] on span "Save" at bounding box center [1062, 105] width 24 height 16
